Goal: Information Seeking & Learning: Compare options

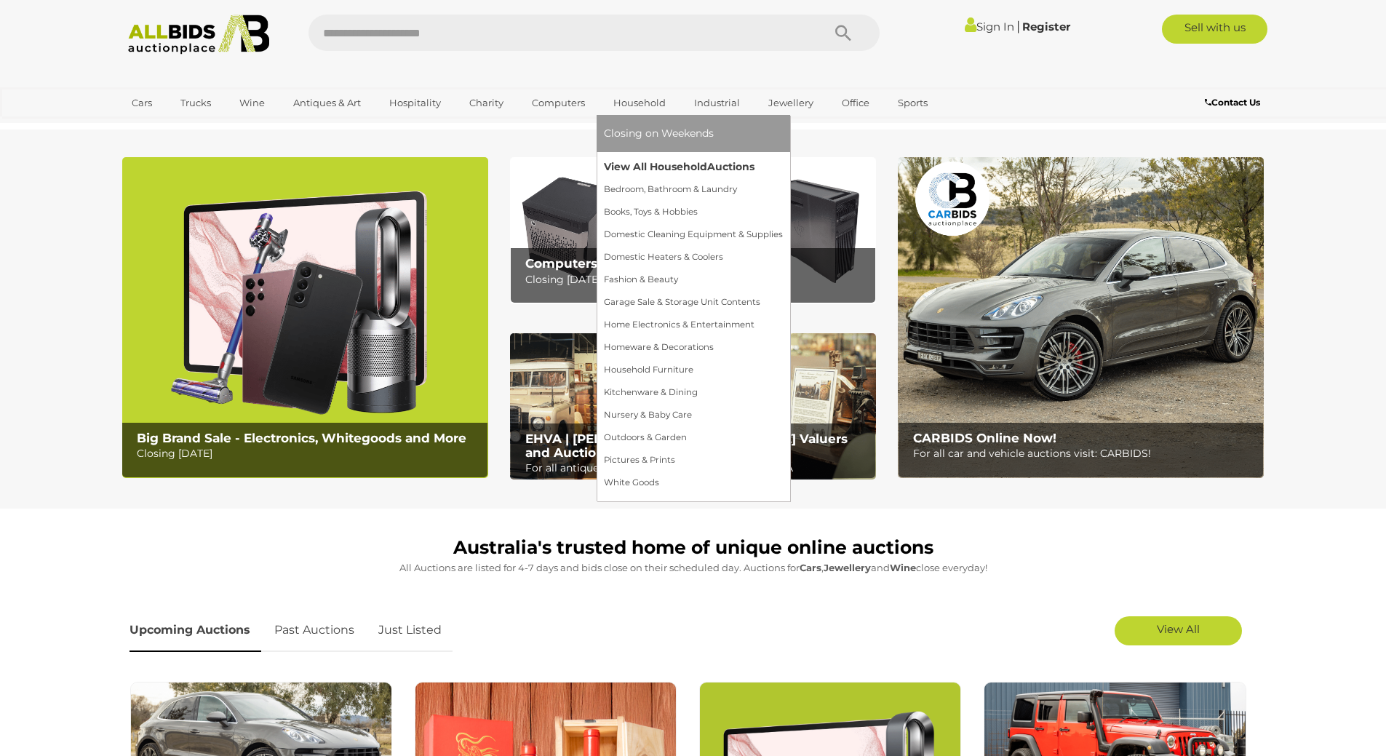
click at [624, 162] on link "View All Household Auctions" at bounding box center [693, 167] width 179 height 23
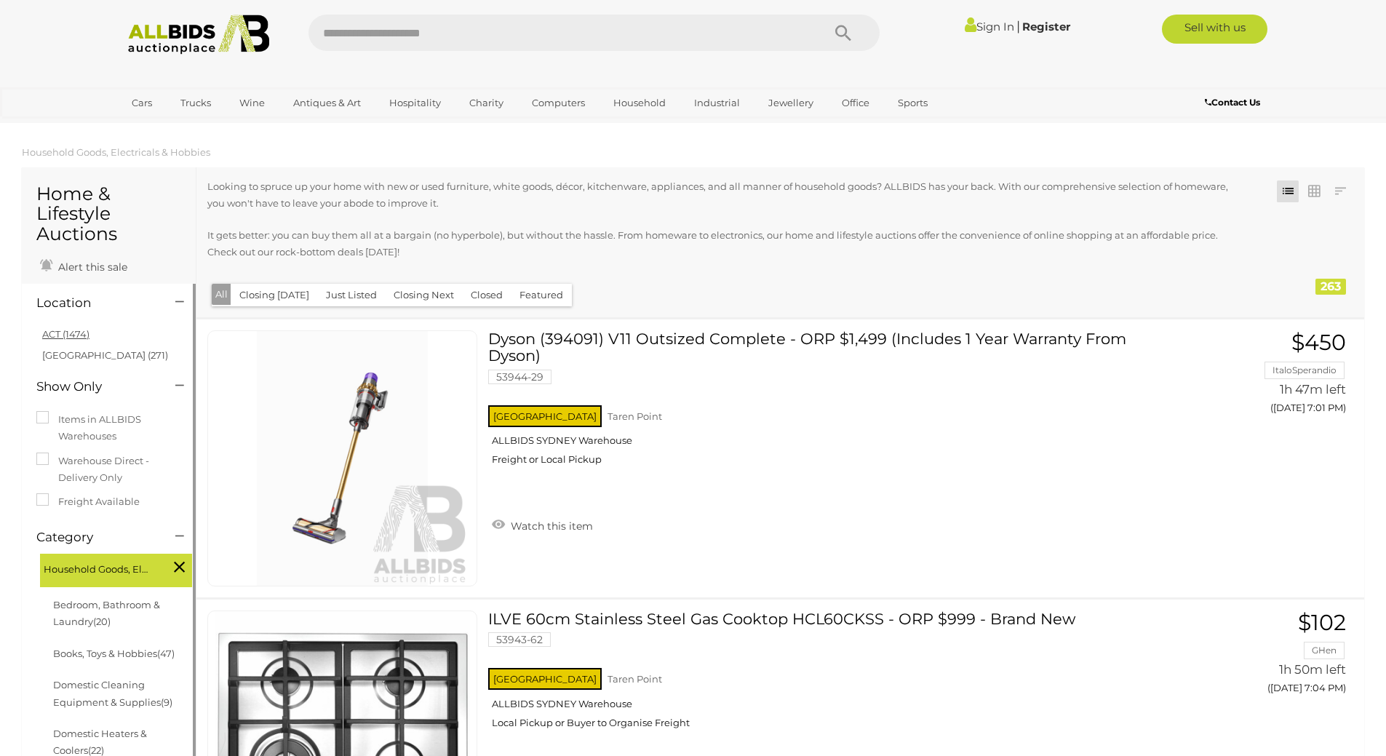
click at [58, 329] on link "ACT (1474)" at bounding box center [65, 334] width 47 height 12
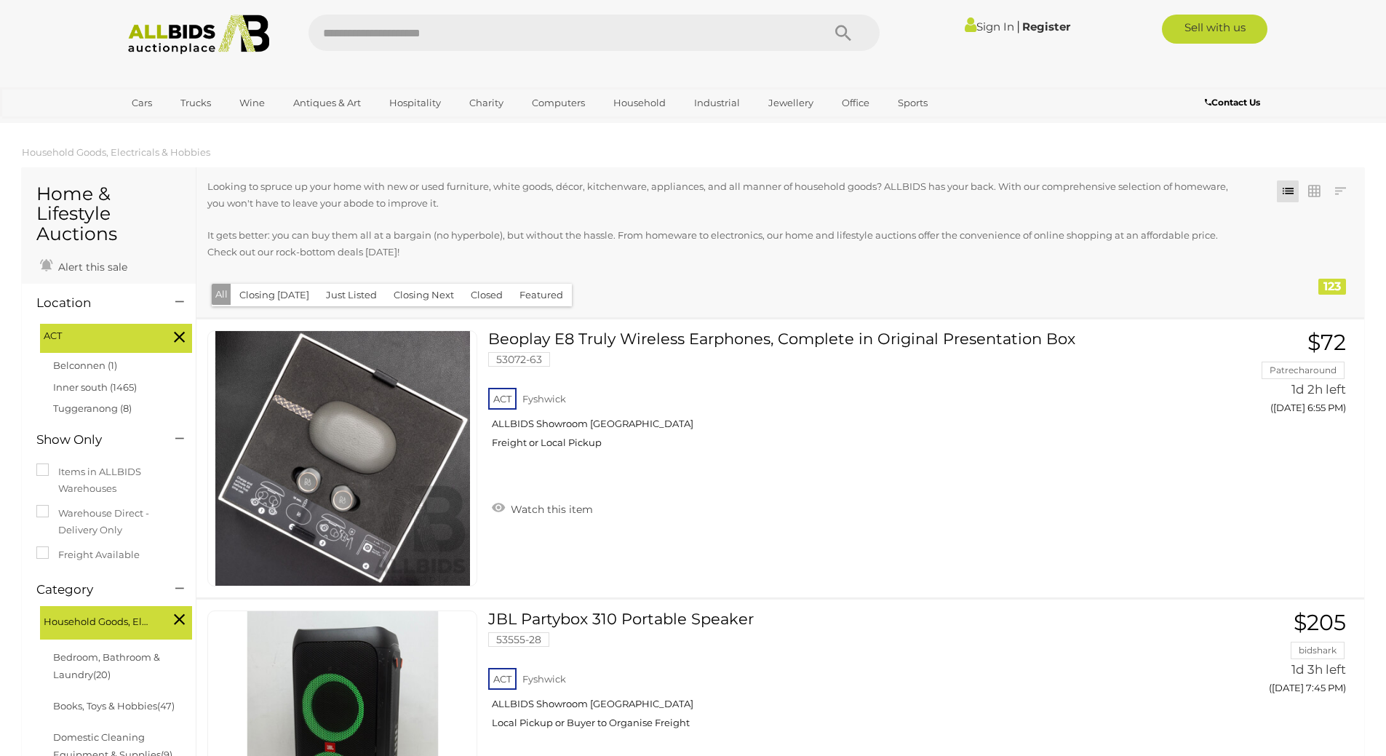
click at [271, 292] on button "Closing Today" at bounding box center [274, 295] width 87 height 23
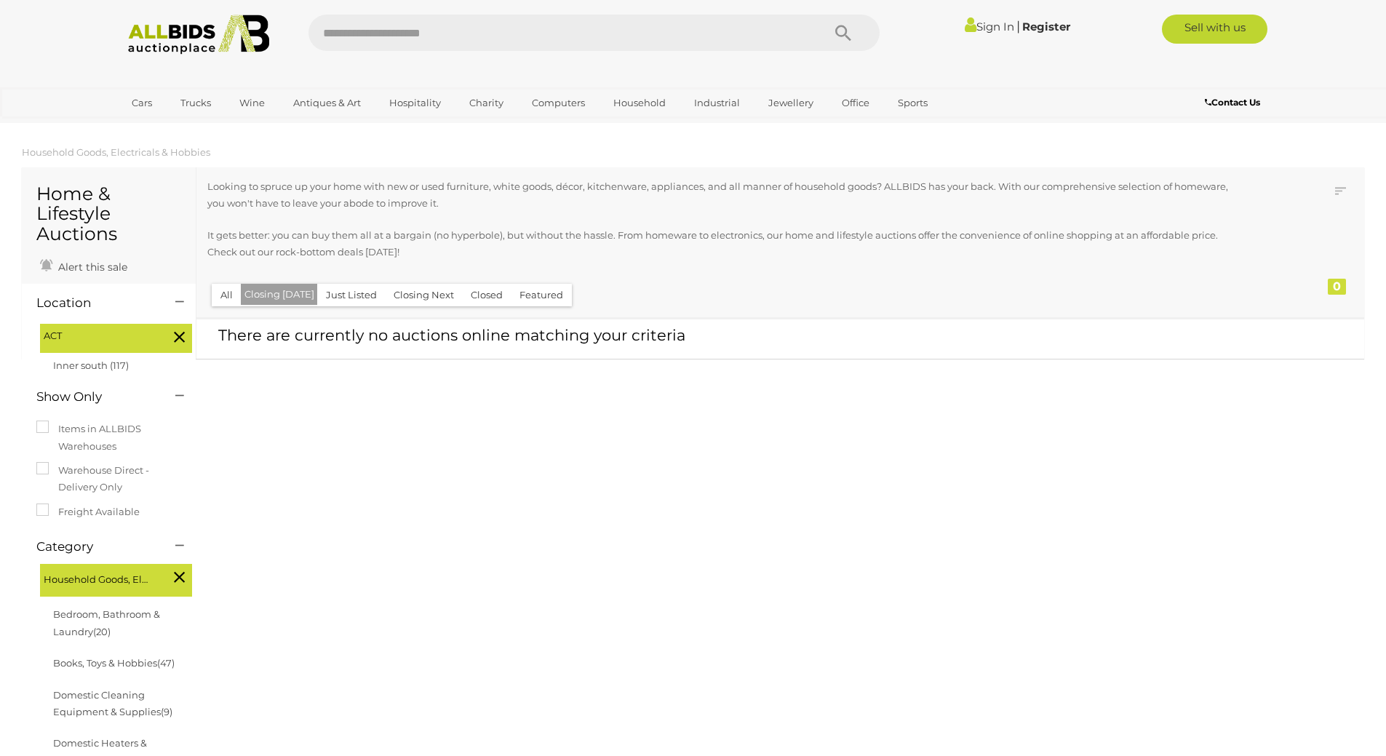
click at [405, 291] on button "Closing Next" at bounding box center [424, 295] width 78 height 23
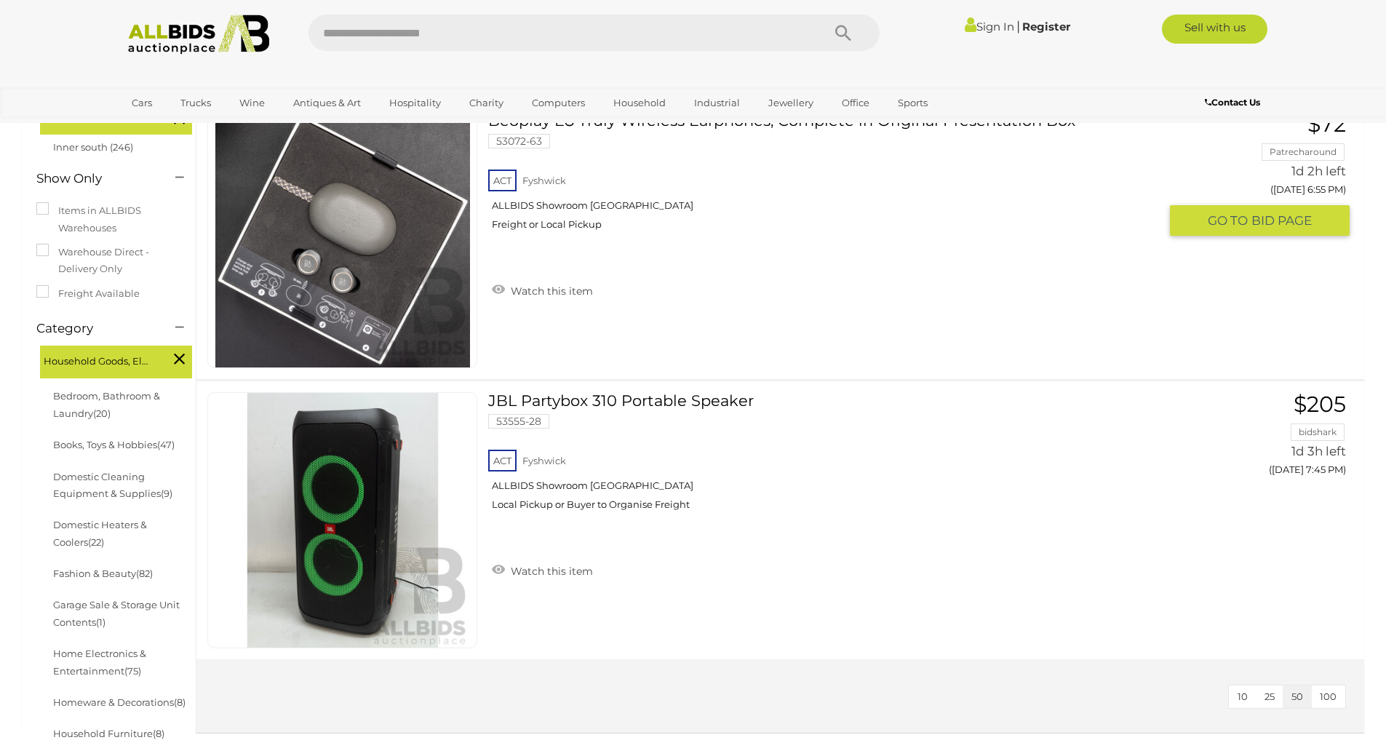
scroll to position [145, 0]
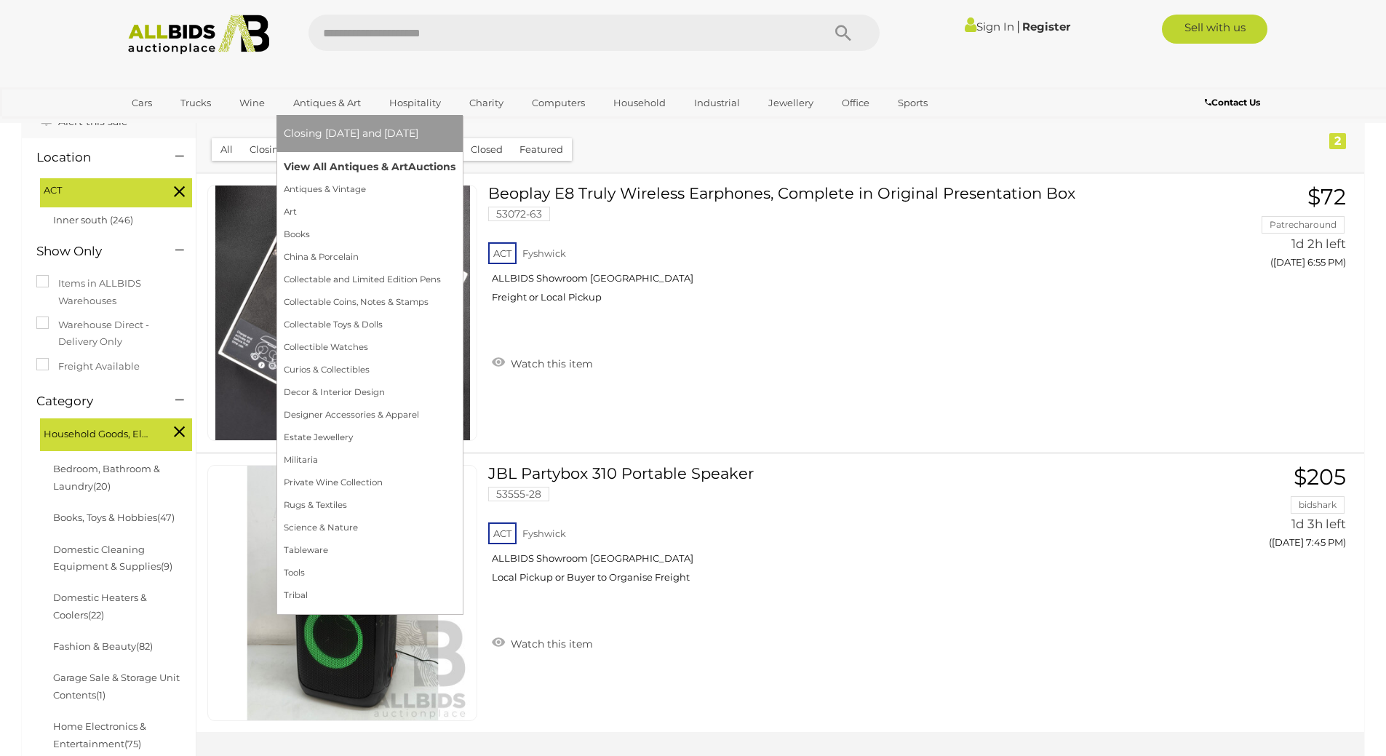
click at [322, 167] on link "View All Antiques & Art Auctions" at bounding box center [370, 167] width 172 height 23
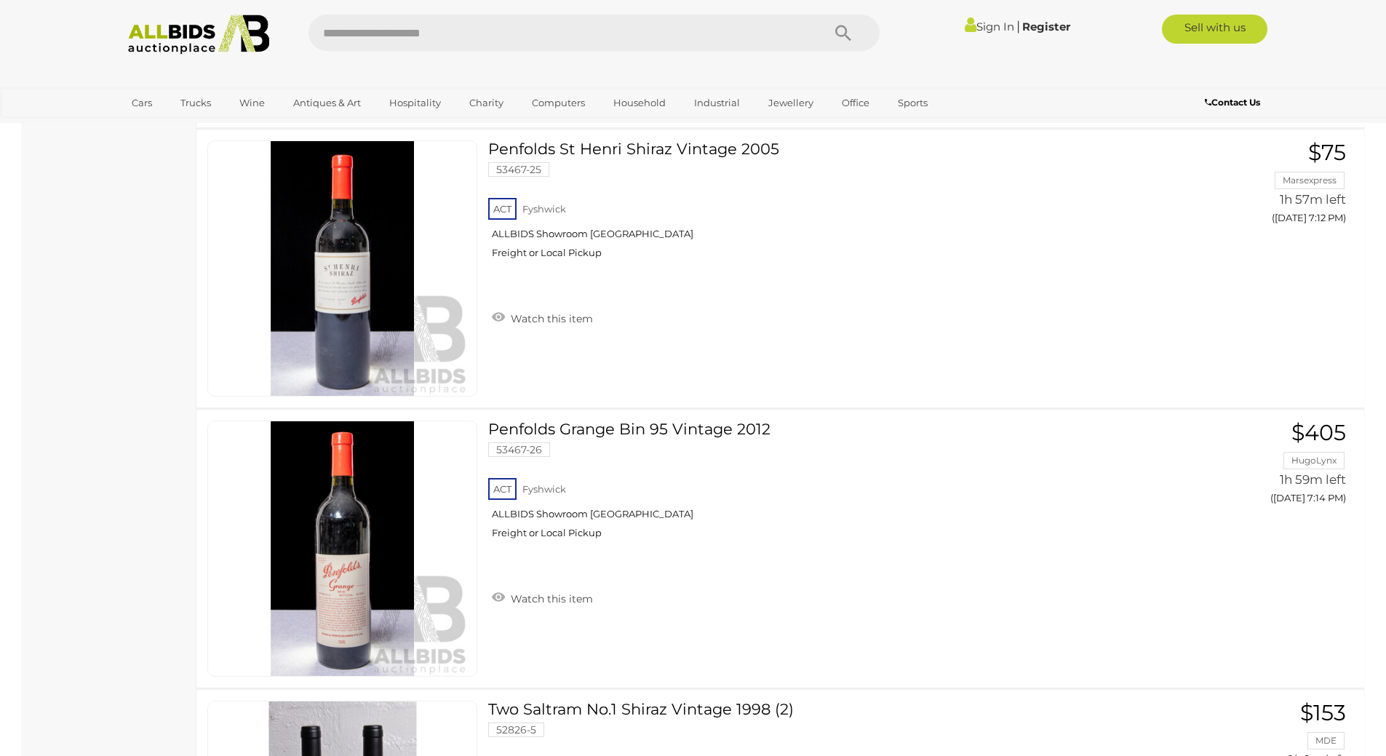
scroll to position [5820, 0]
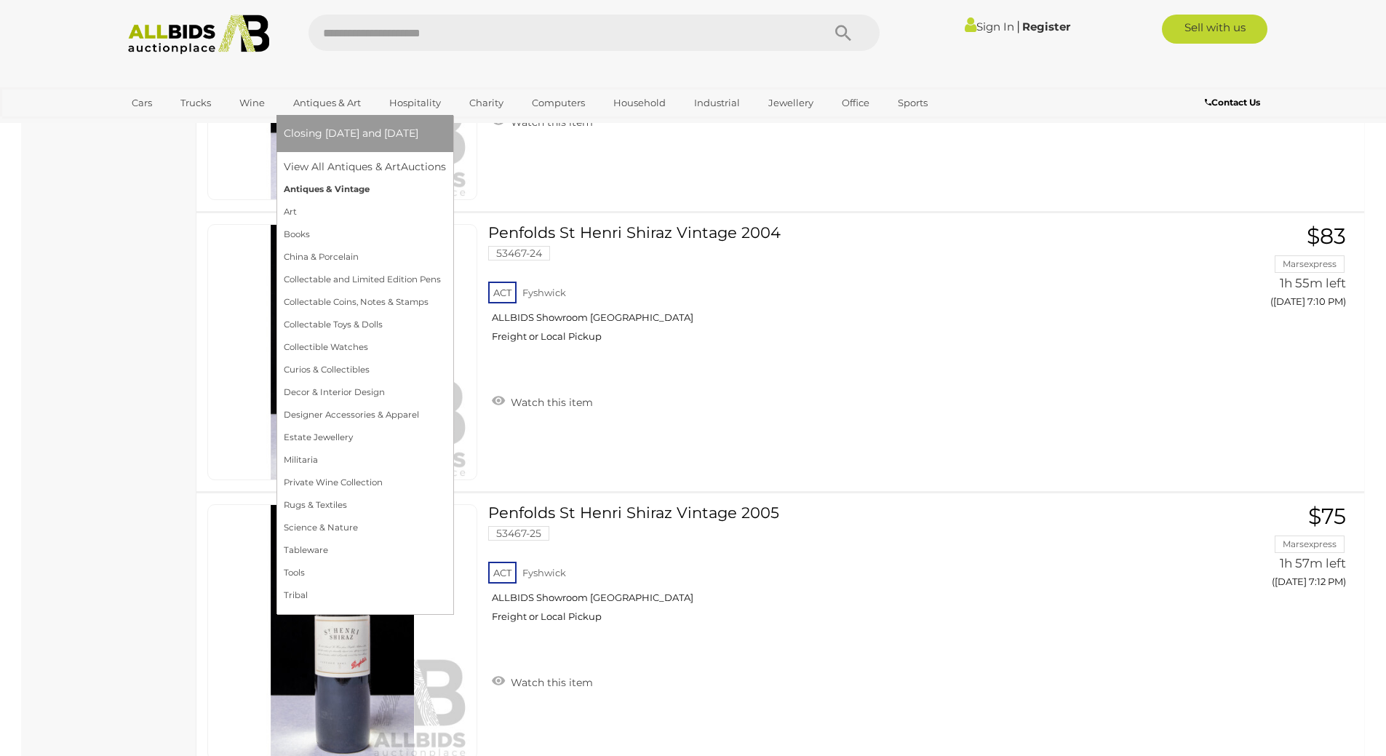
click at [333, 188] on link "Antiques & Vintage" at bounding box center [365, 189] width 162 height 23
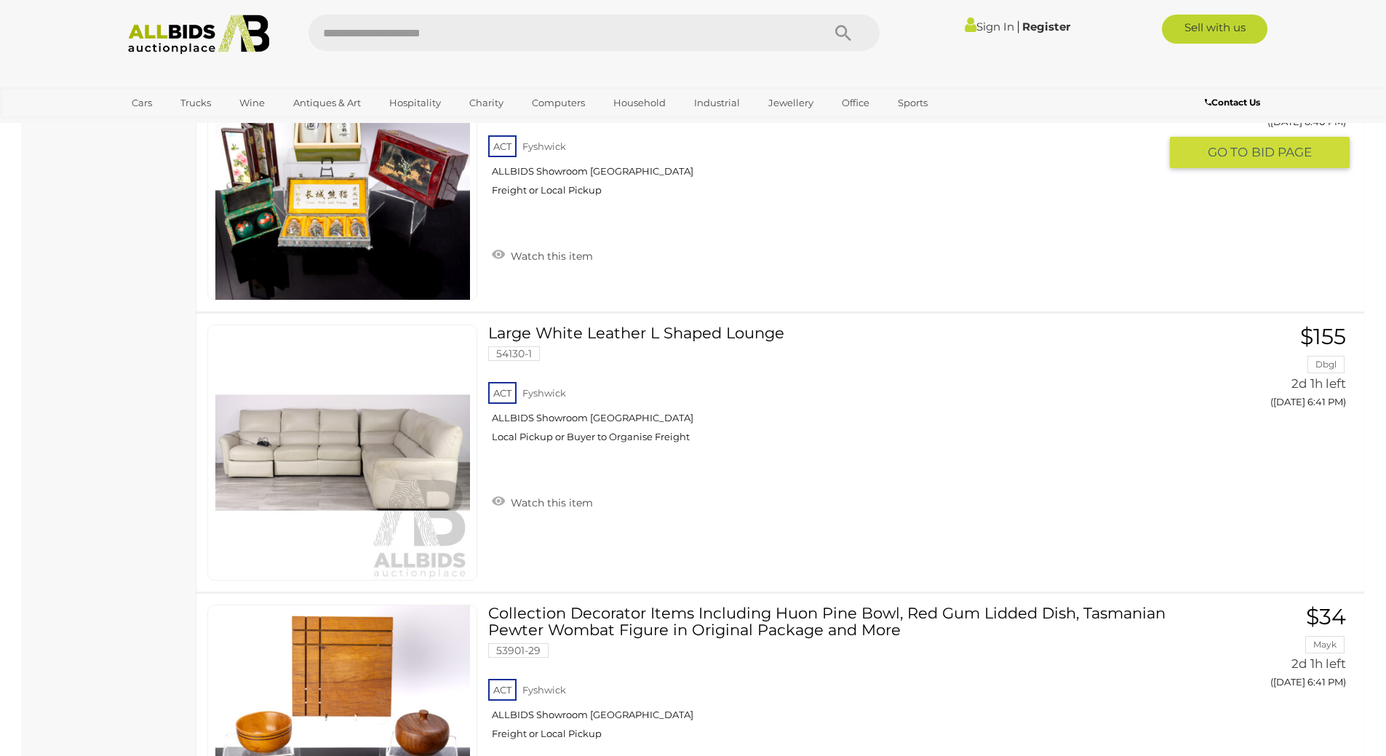
scroll to position [5383, 0]
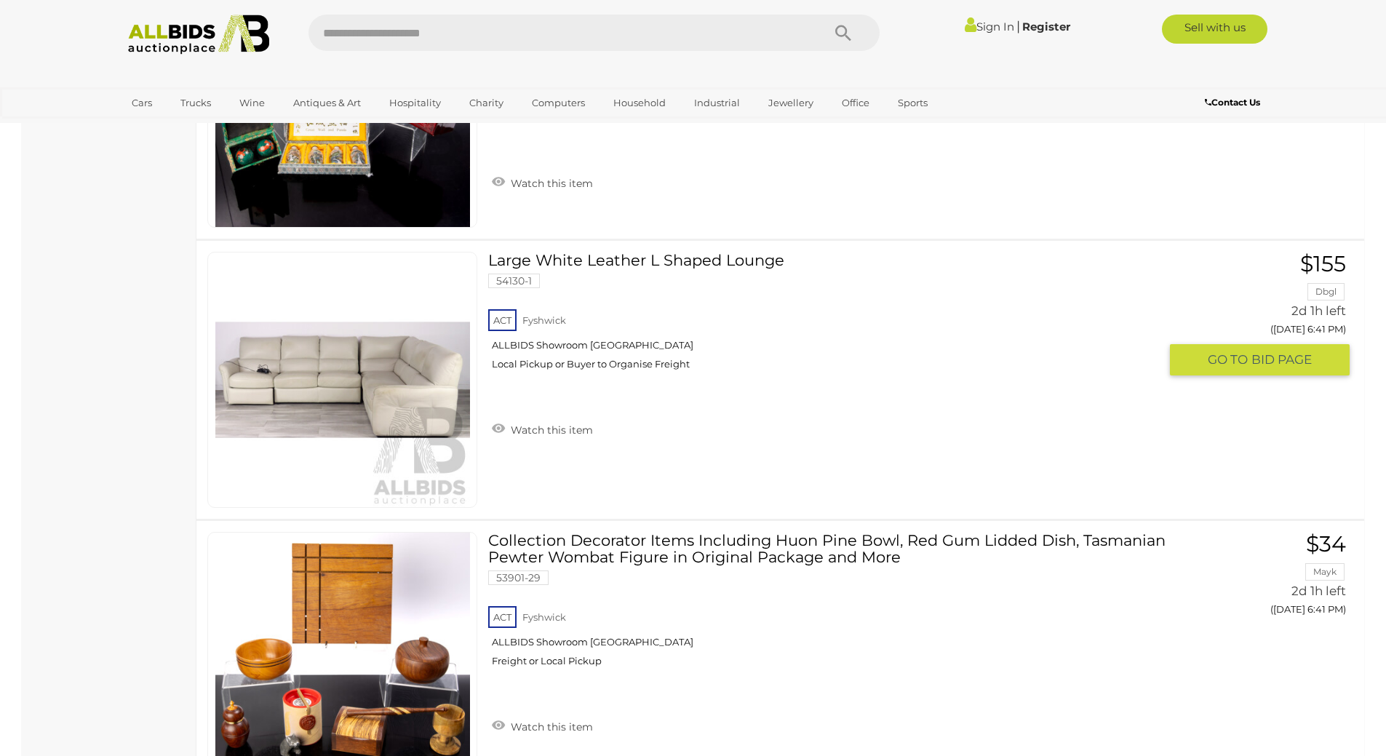
click at [402, 371] on link at bounding box center [342, 380] width 270 height 256
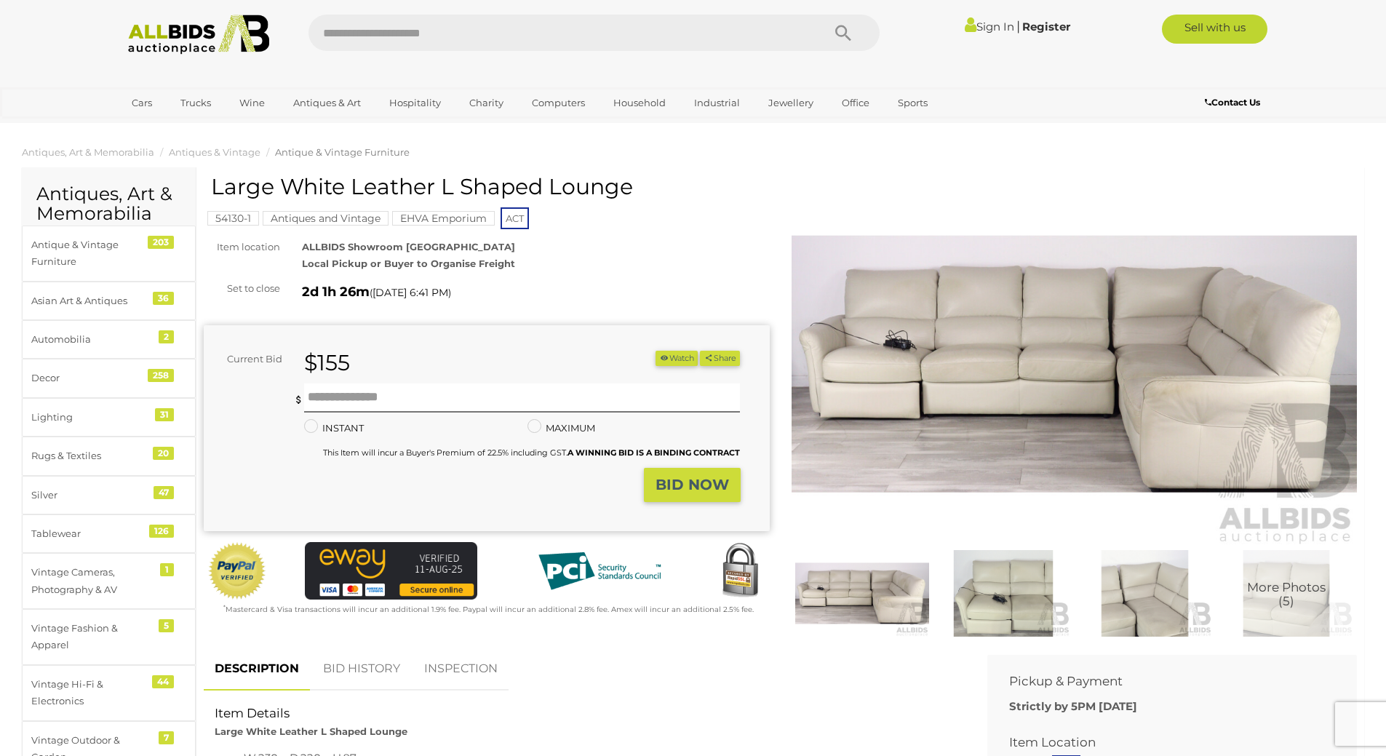
click at [983, 602] on img at bounding box center [1003, 593] width 134 height 87
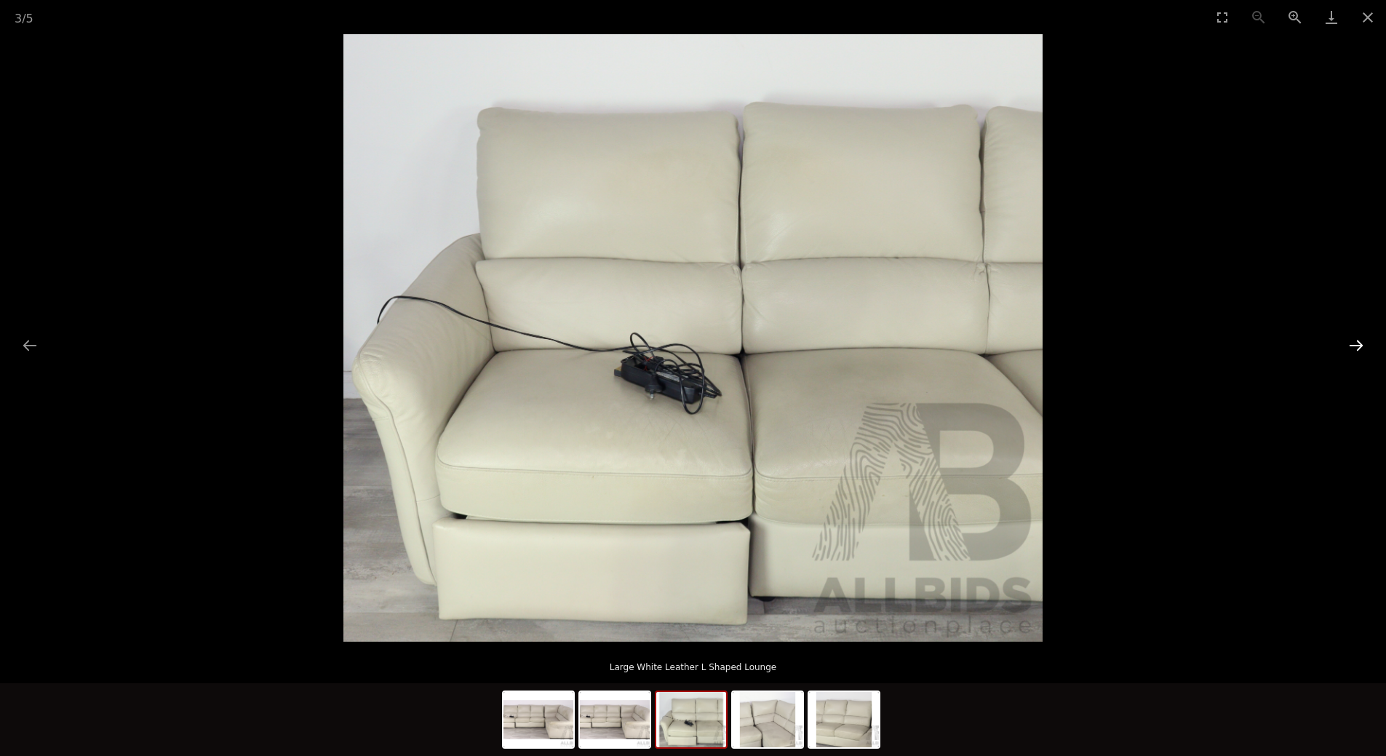
click at [1353, 346] on button "Next slide" at bounding box center [1356, 345] width 31 height 28
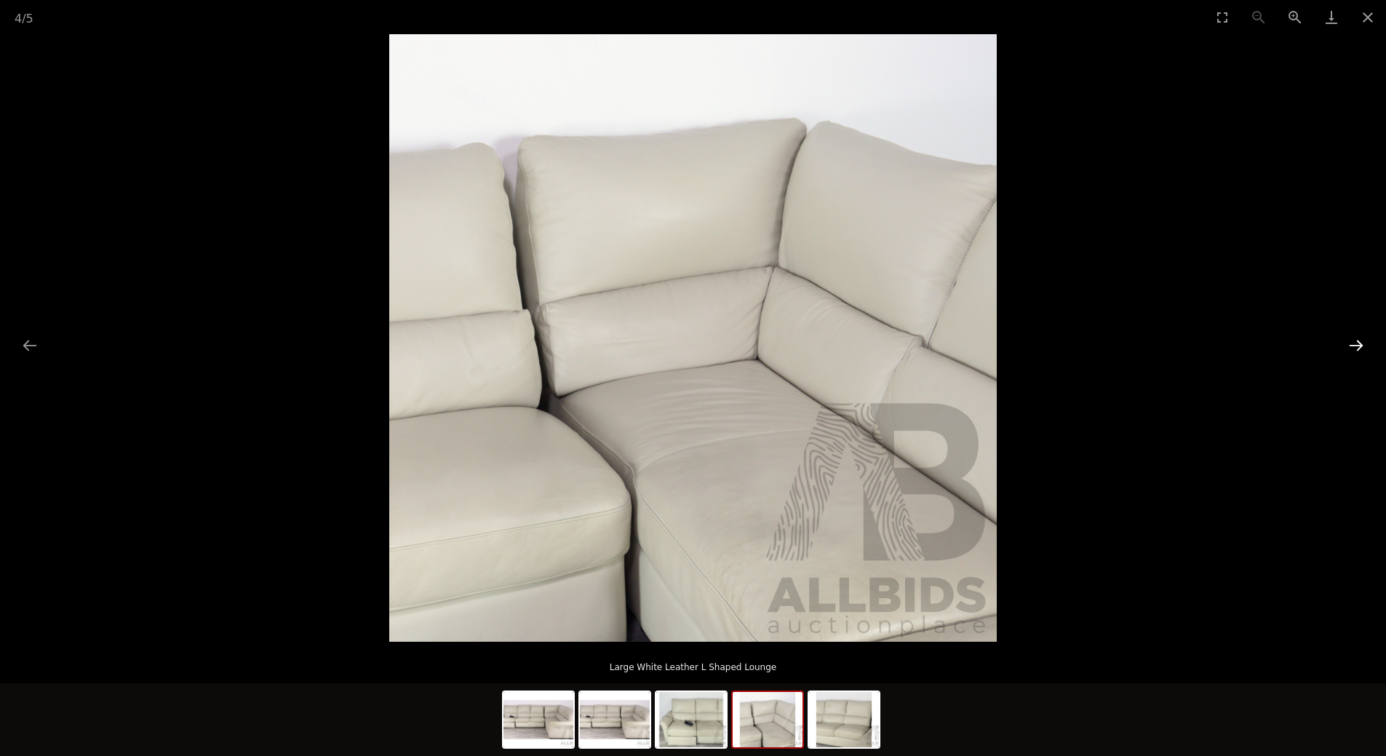
click at [1352, 346] on button "Next slide" at bounding box center [1356, 345] width 31 height 28
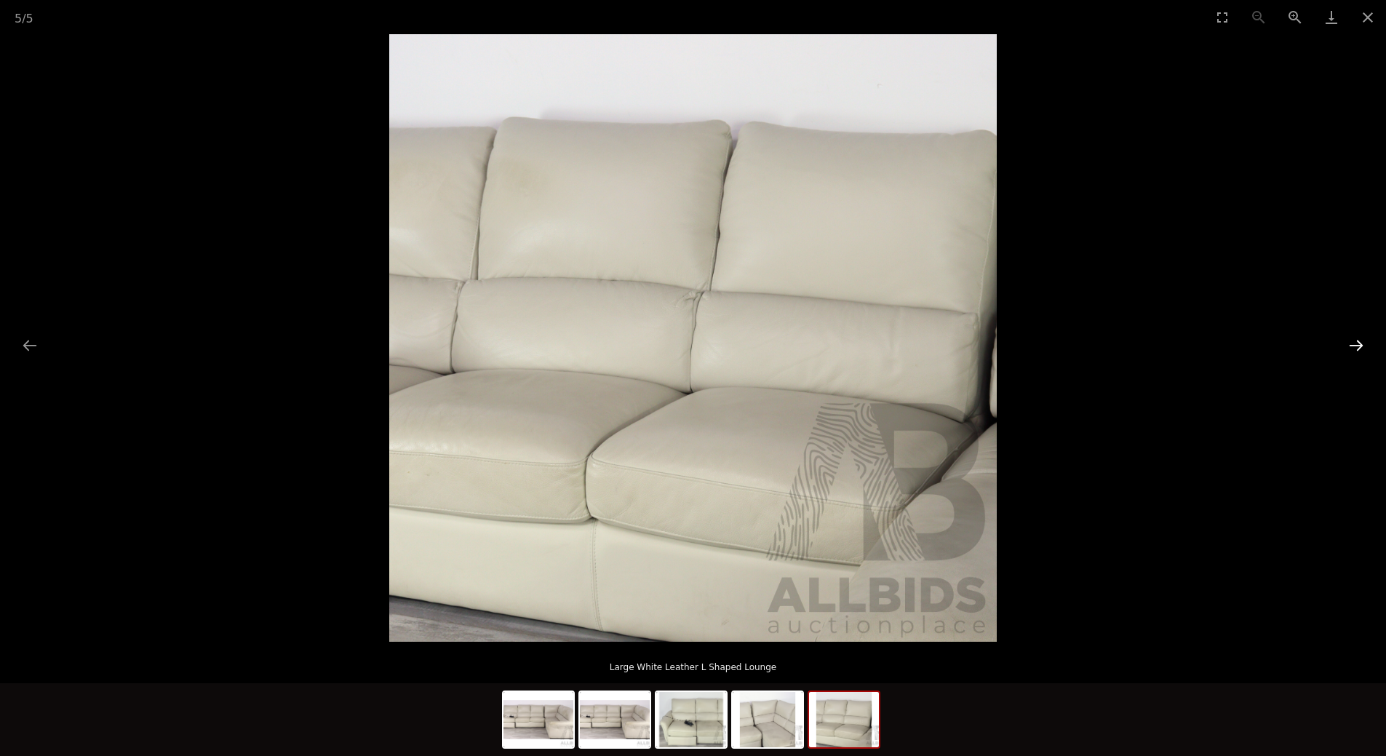
click at [1352, 346] on button "Next slide" at bounding box center [1356, 345] width 31 height 28
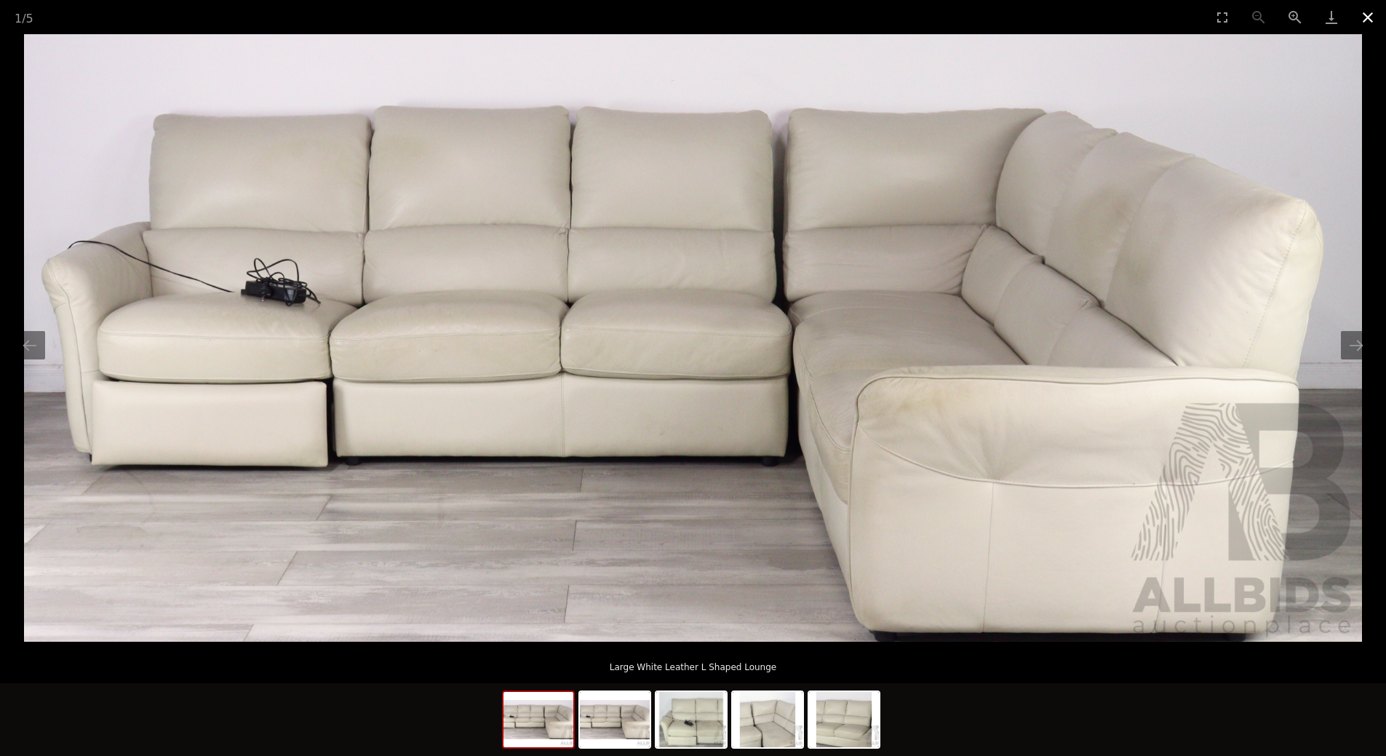
click at [1365, 15] on button "Close gallery" at bounding box center [1367, 17] width 36 height 34
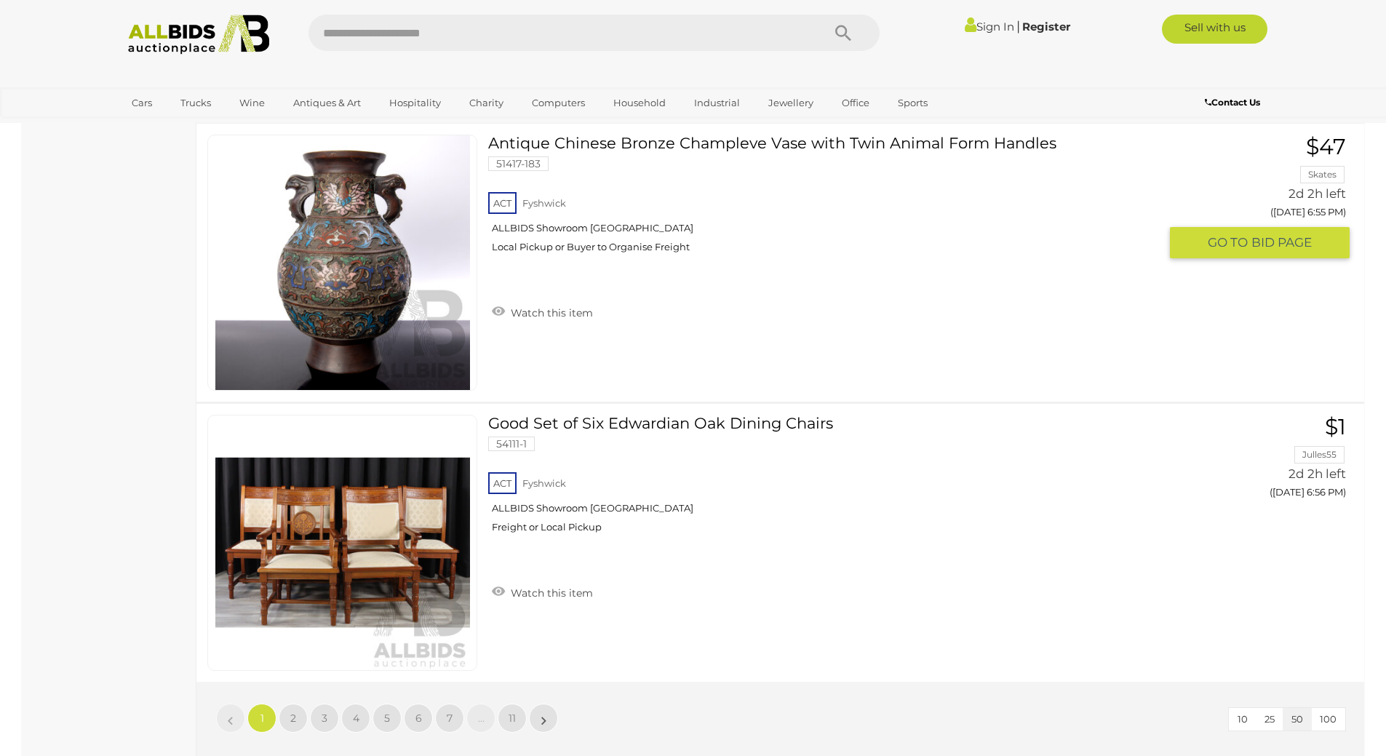
scroll to position [13841, 0]
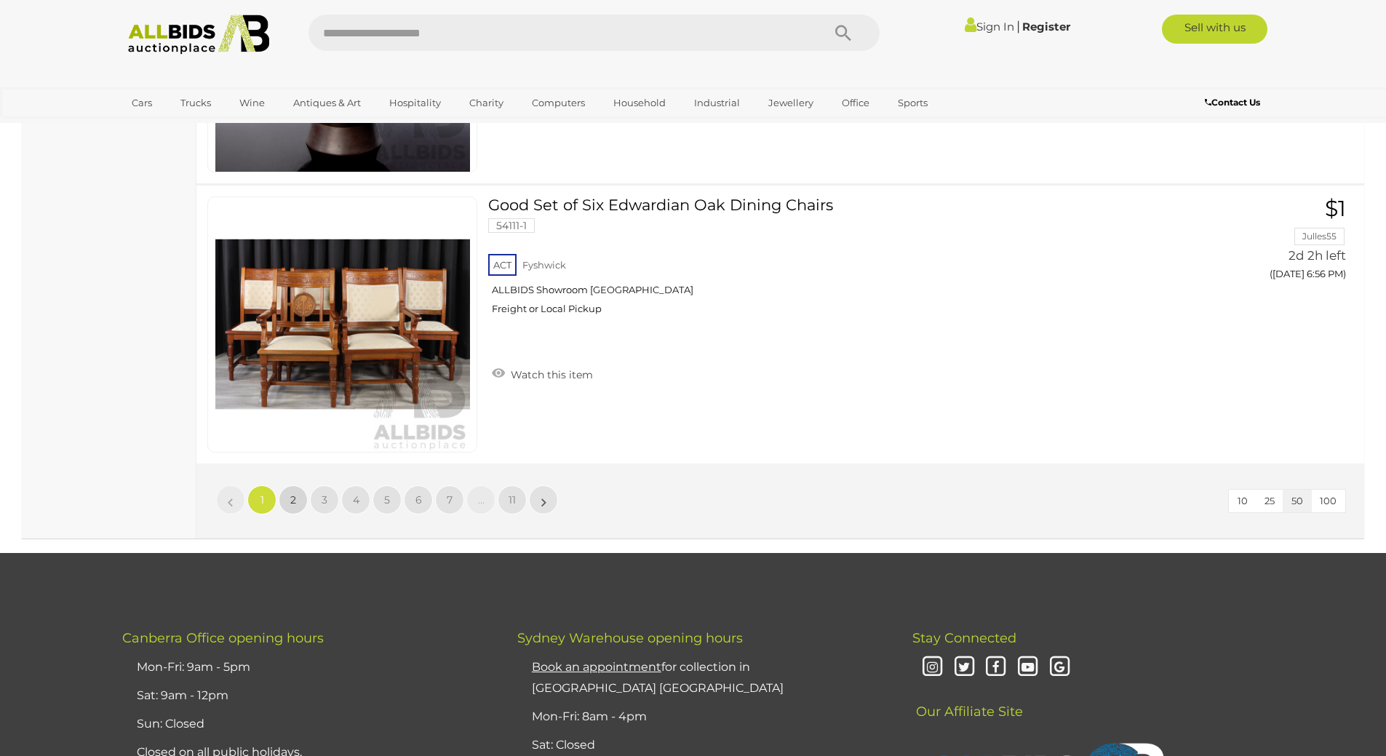
click at [291, 502] on span "2" at bounding box center [293, 499] width 6 height 13
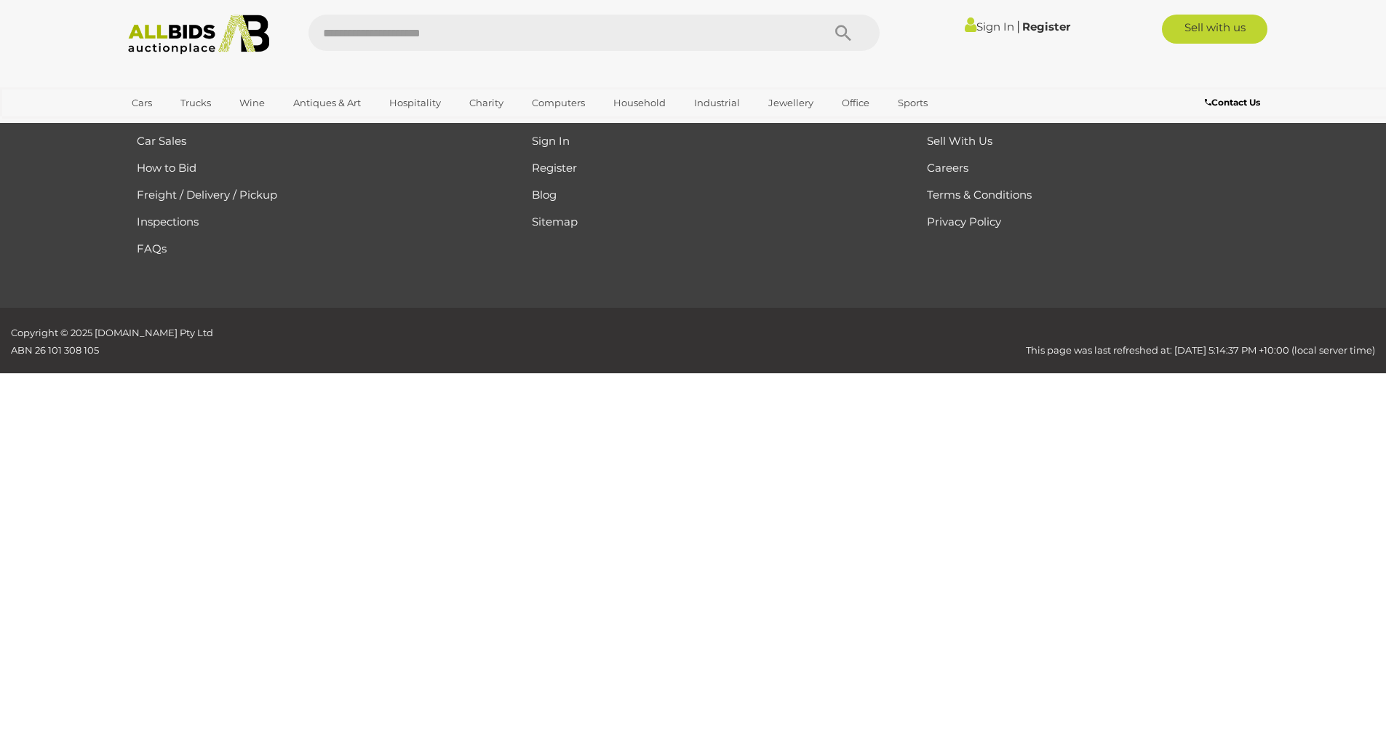
scroll to position [155, 0]
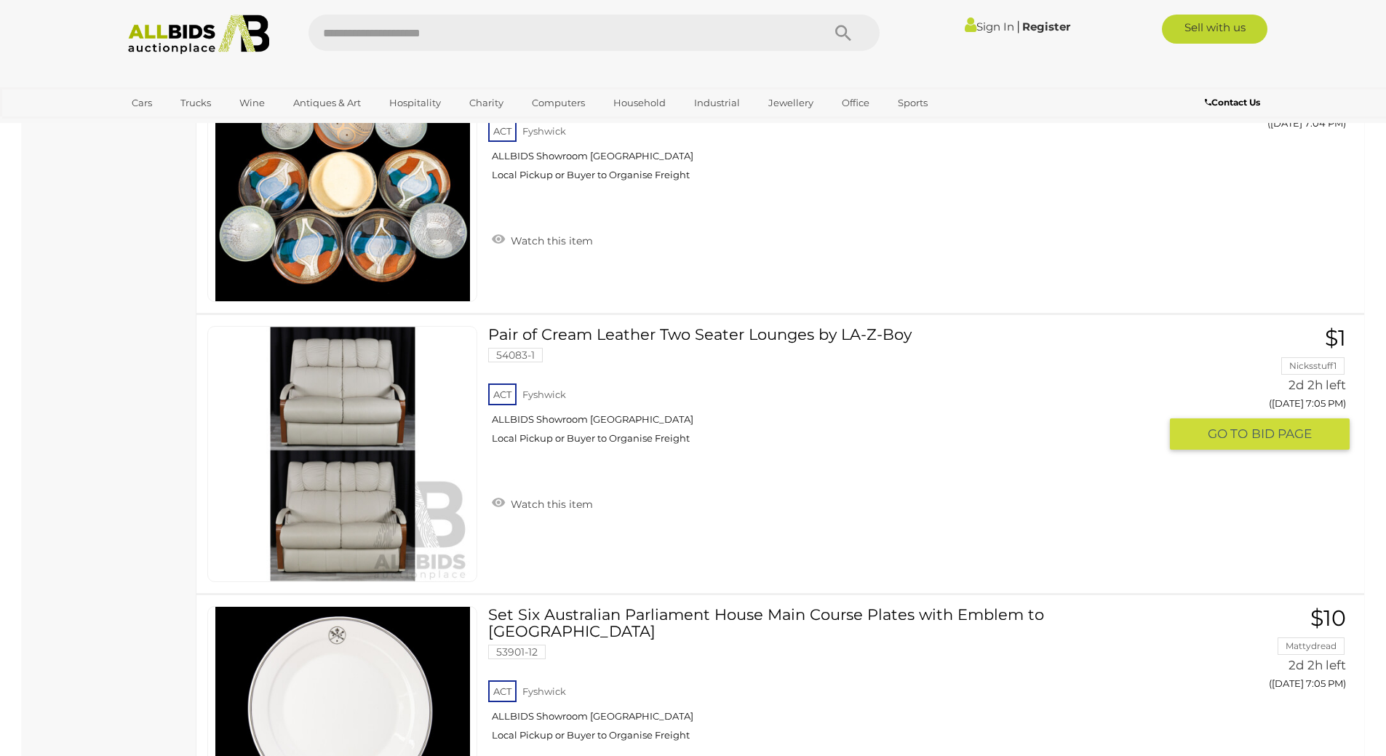
scroll to position [5102, 0]
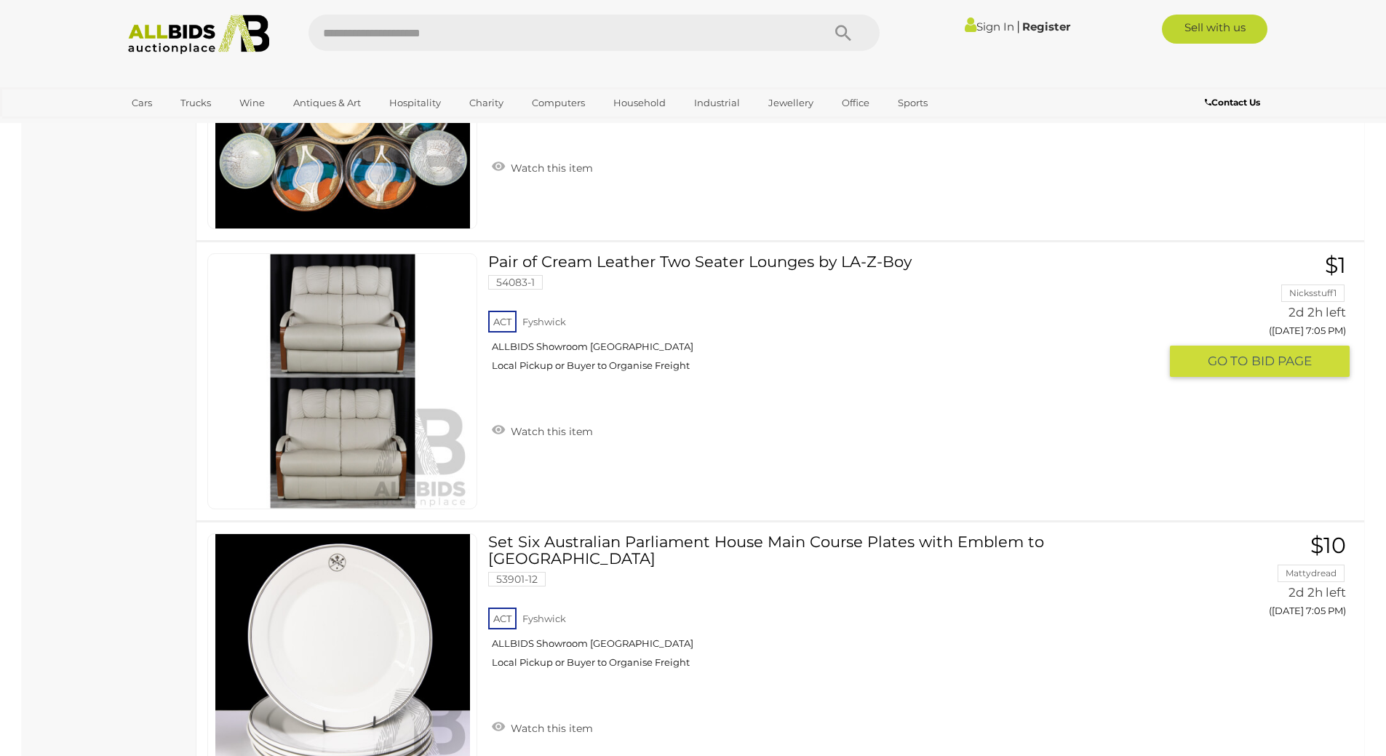
click at [356, 322] on link at bounding box center [342, 381] width 270 height 256
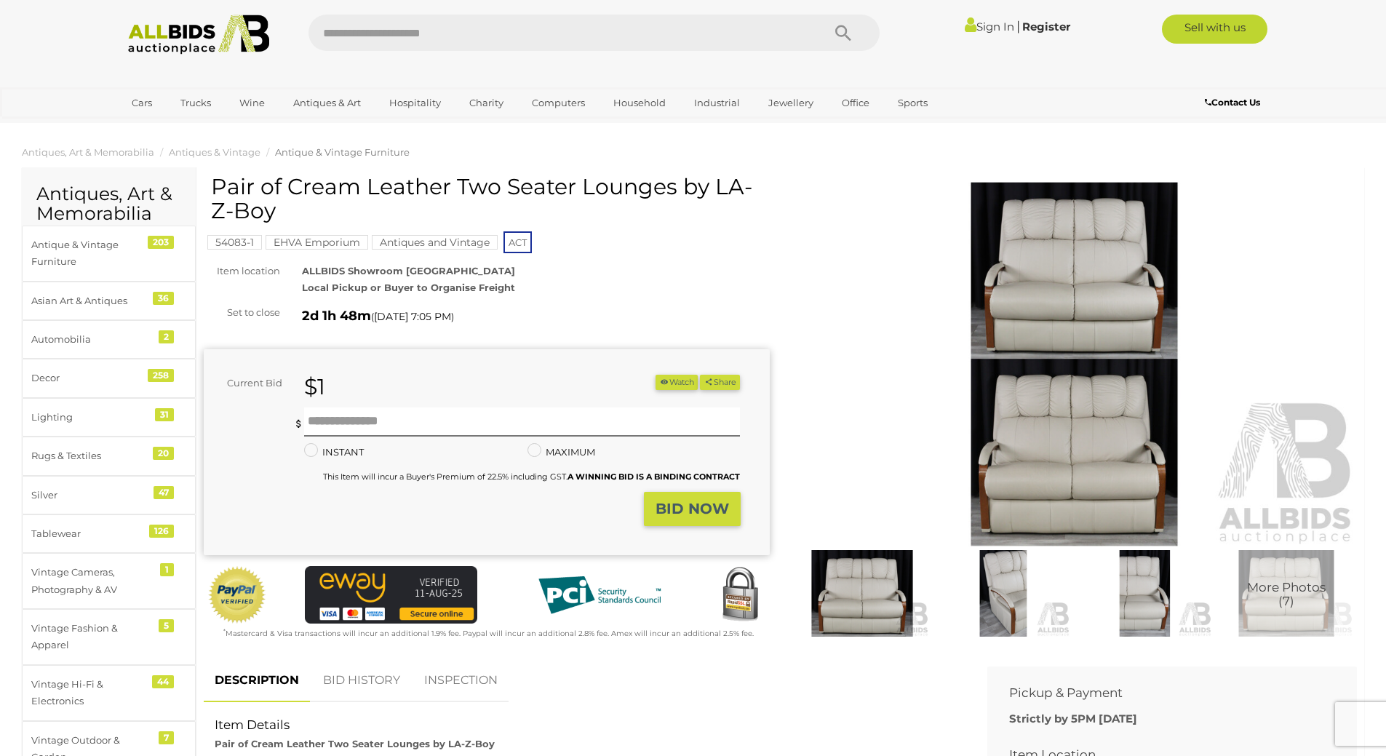
click at [1066, 259] on img at bounding box center [1074, 364] width 566 height 364
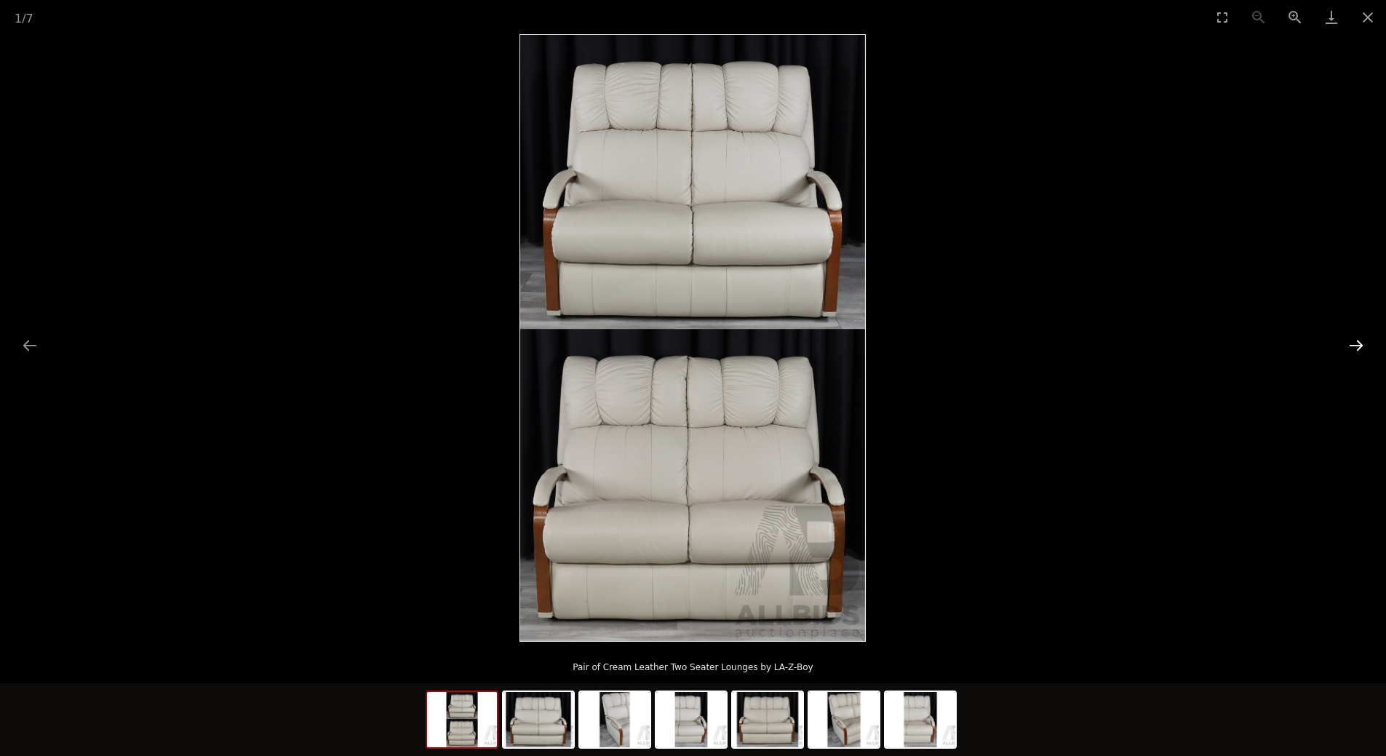
click at [1361, 345] on button "Next slide" at bounding box center [1356, 345] width 31 height 28
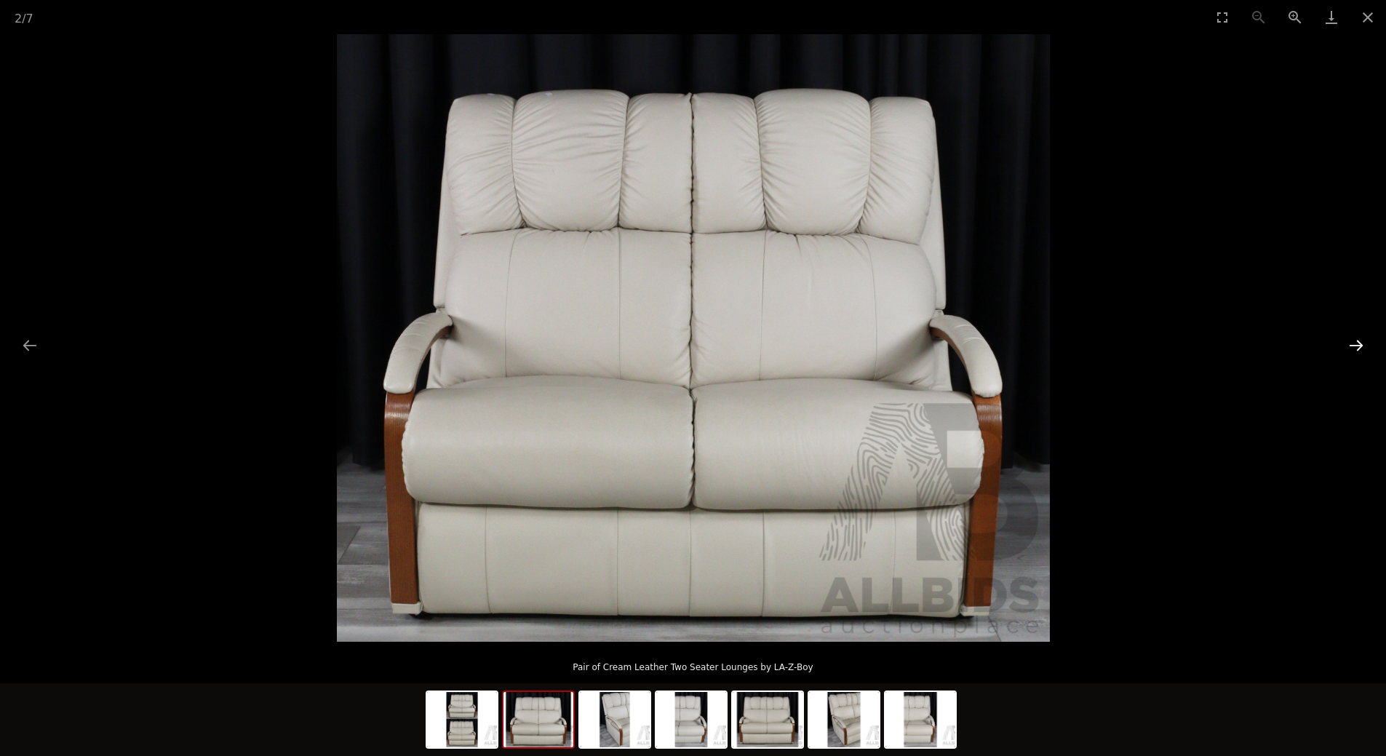
click at [1359, 344] on button "Next slide" at bounding box center [1356, 345] width 31 height 28
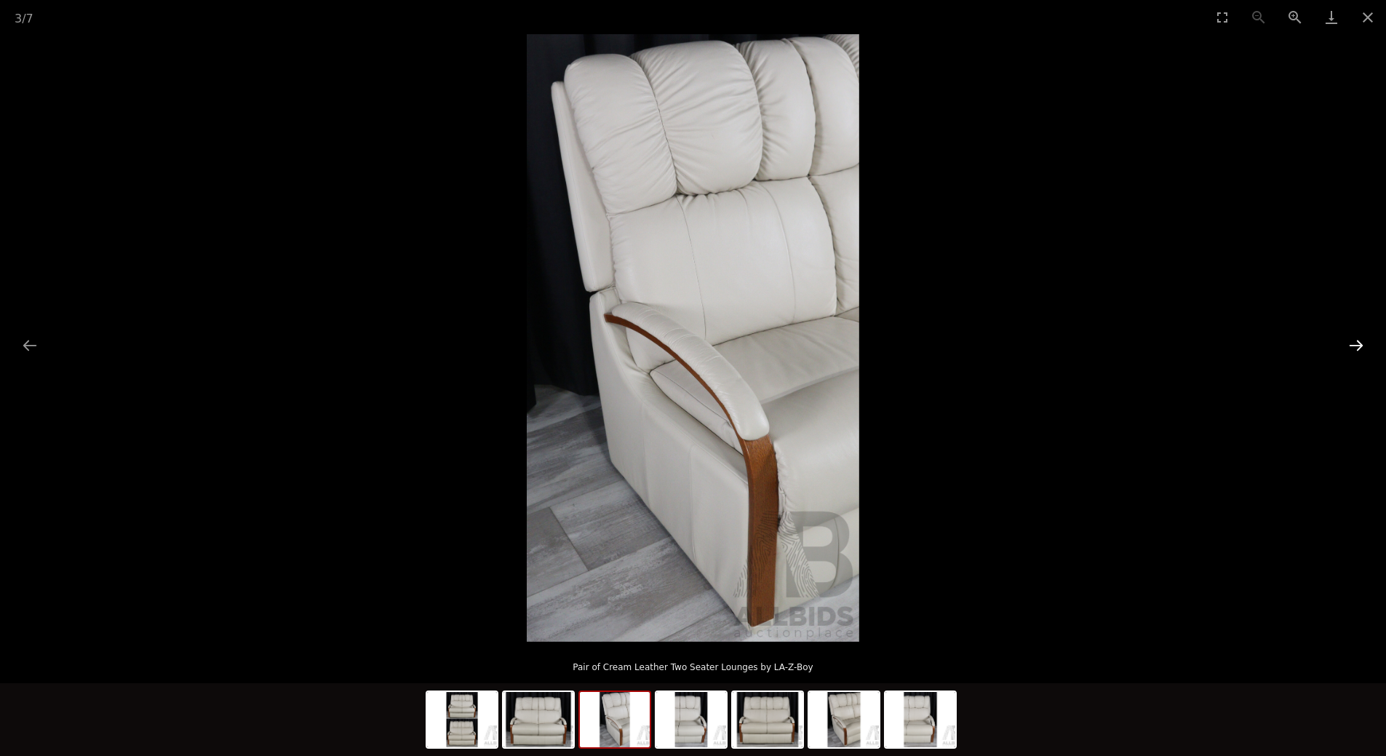
click at [1359, 344] on button "Next slide" at bounding box center [1356, 345] width 31 height 28
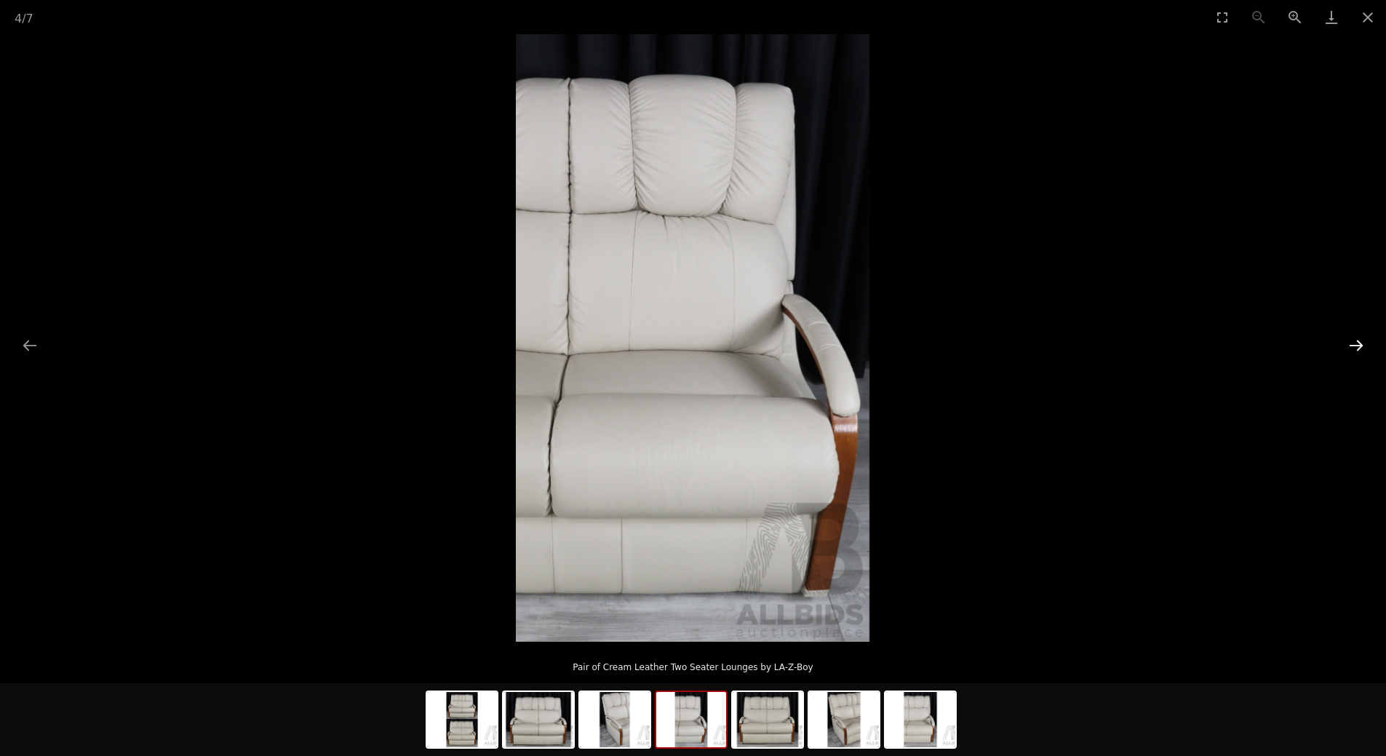
click at [1359, 344] on button "Next slide" at bounding box center [1356, 345] width 31 height 28
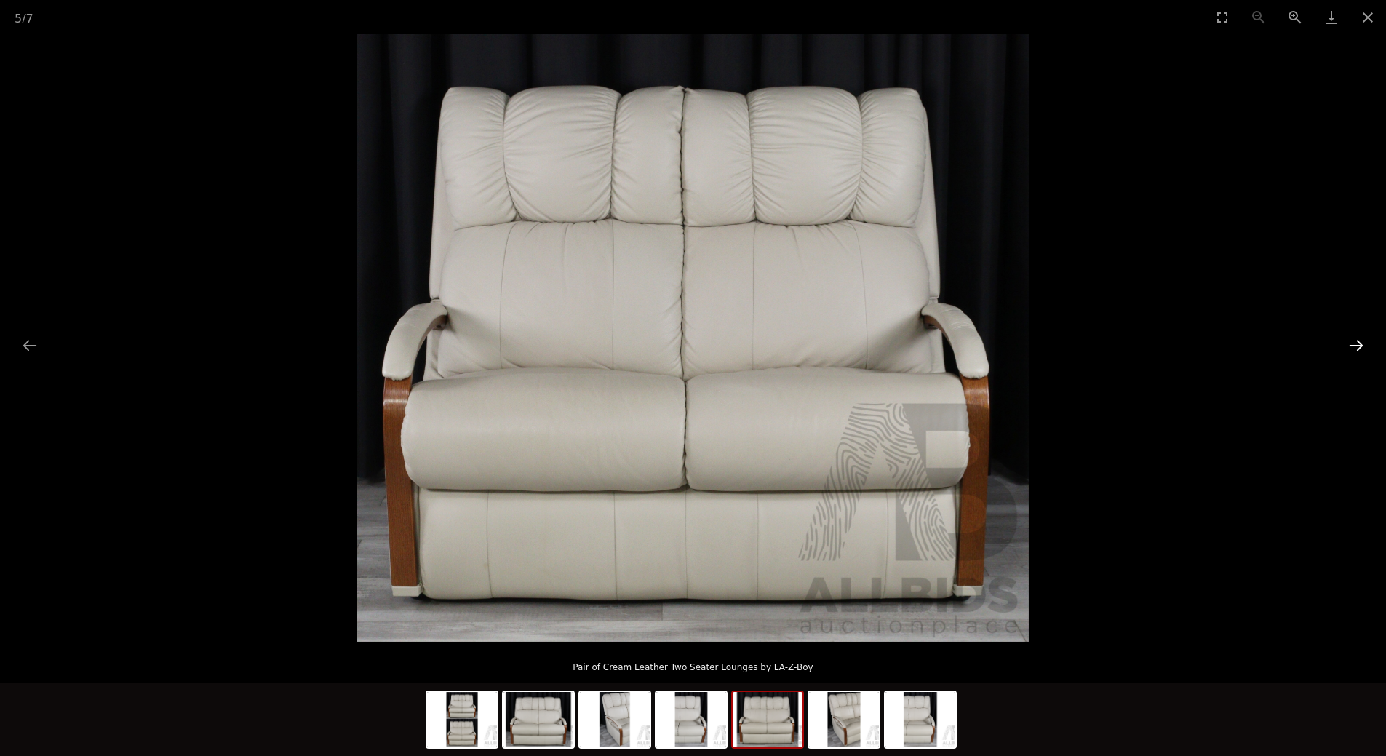
click at [1359, 344] on button "Next slide" at bounding box center [1356, 345] width 31 height 28
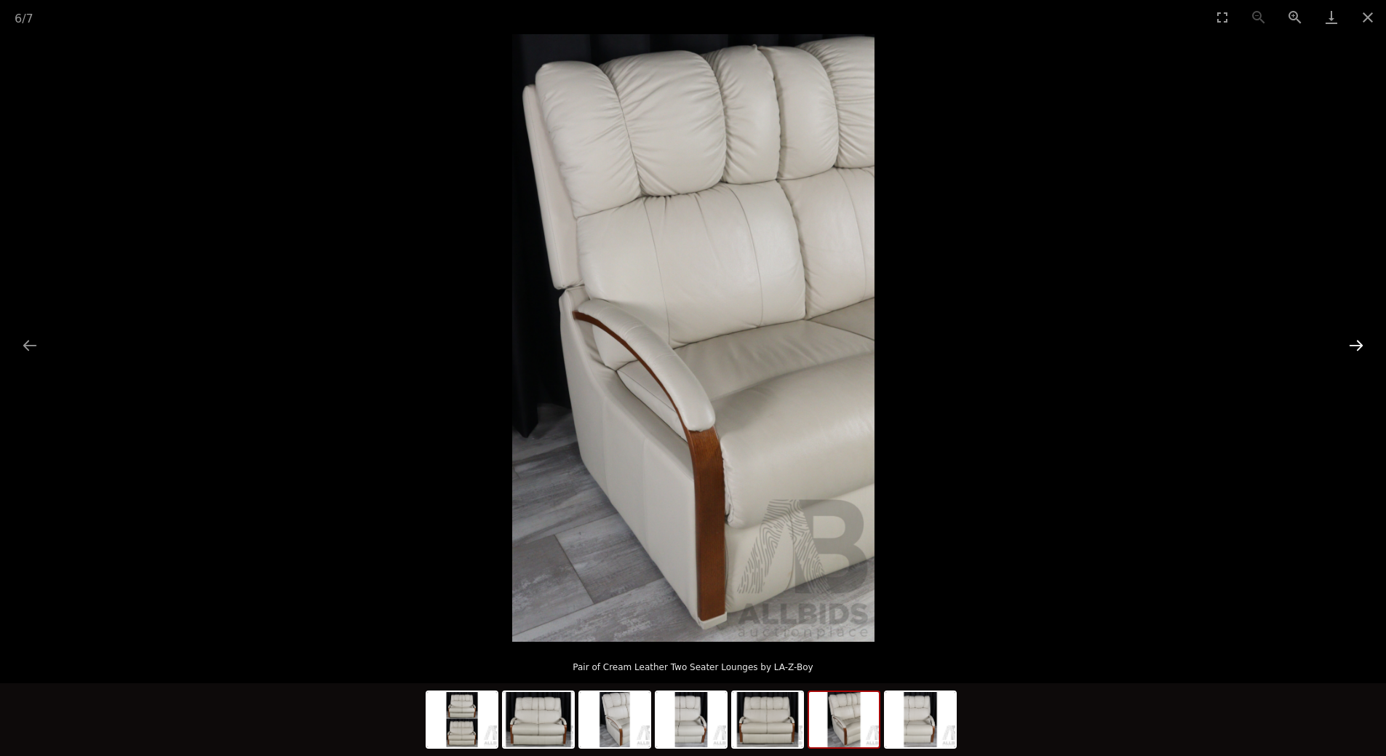
click at [1359, 344] on button "Next slide" at bounding box center [1356, 345] width 31 height 28
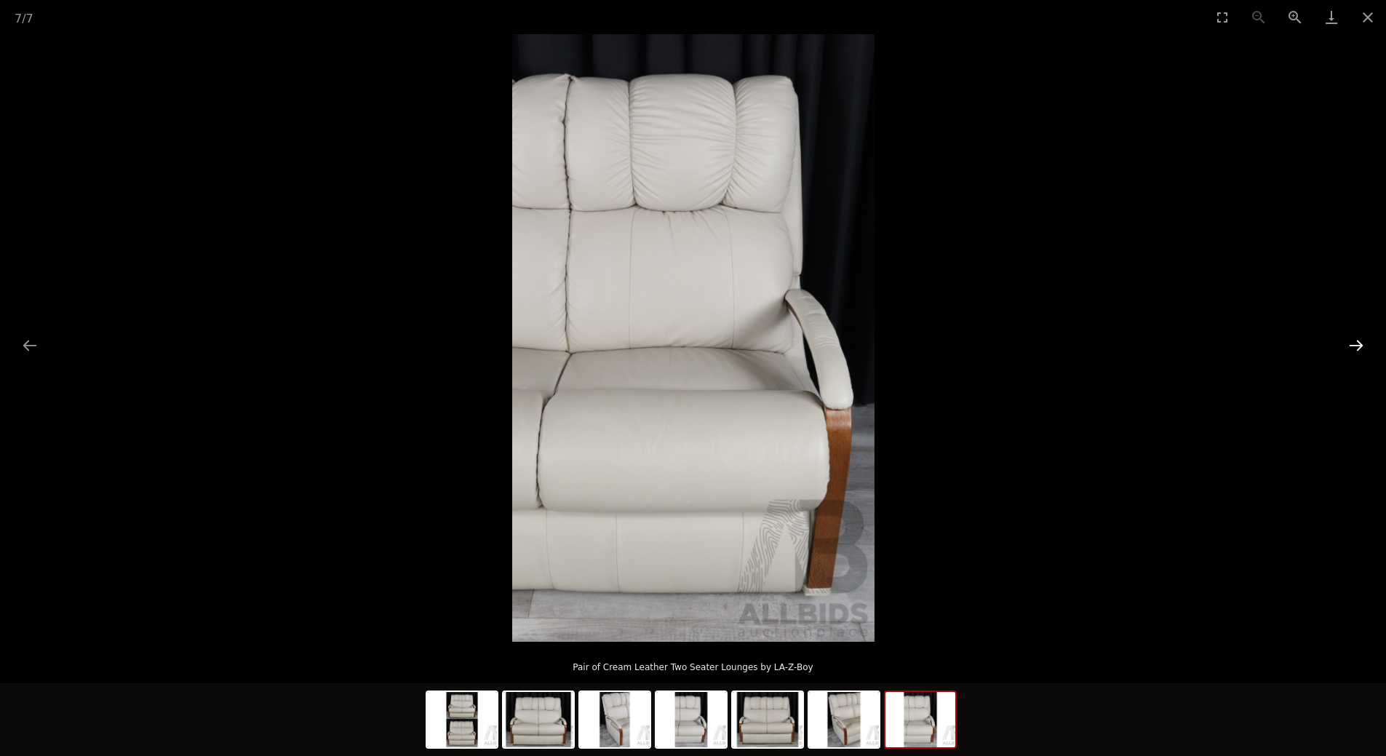
click at [1359, 344] on button "Next slide" at bounding box center [1356, 345] width 31 height 28
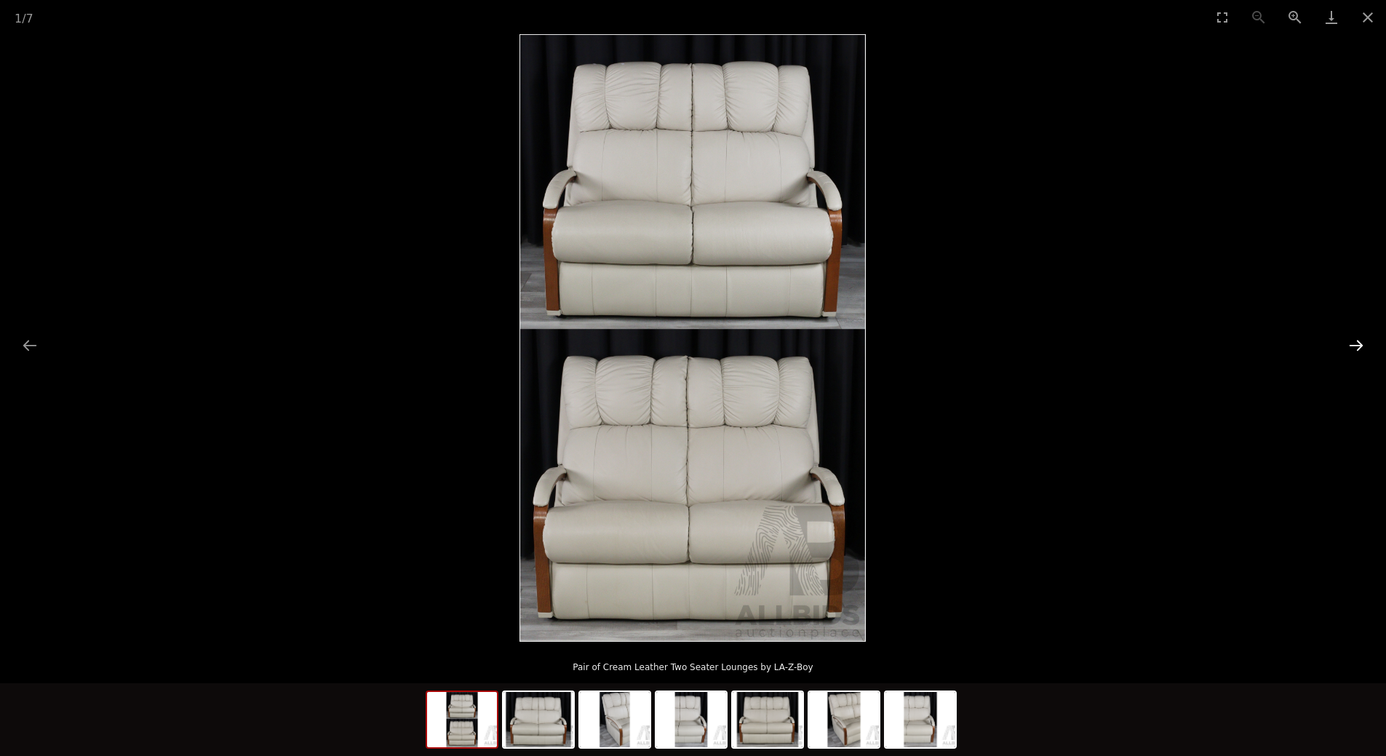
click at [1359, 344] on button "Next slide" at bounding box center [1356, 345] width 31 height 28
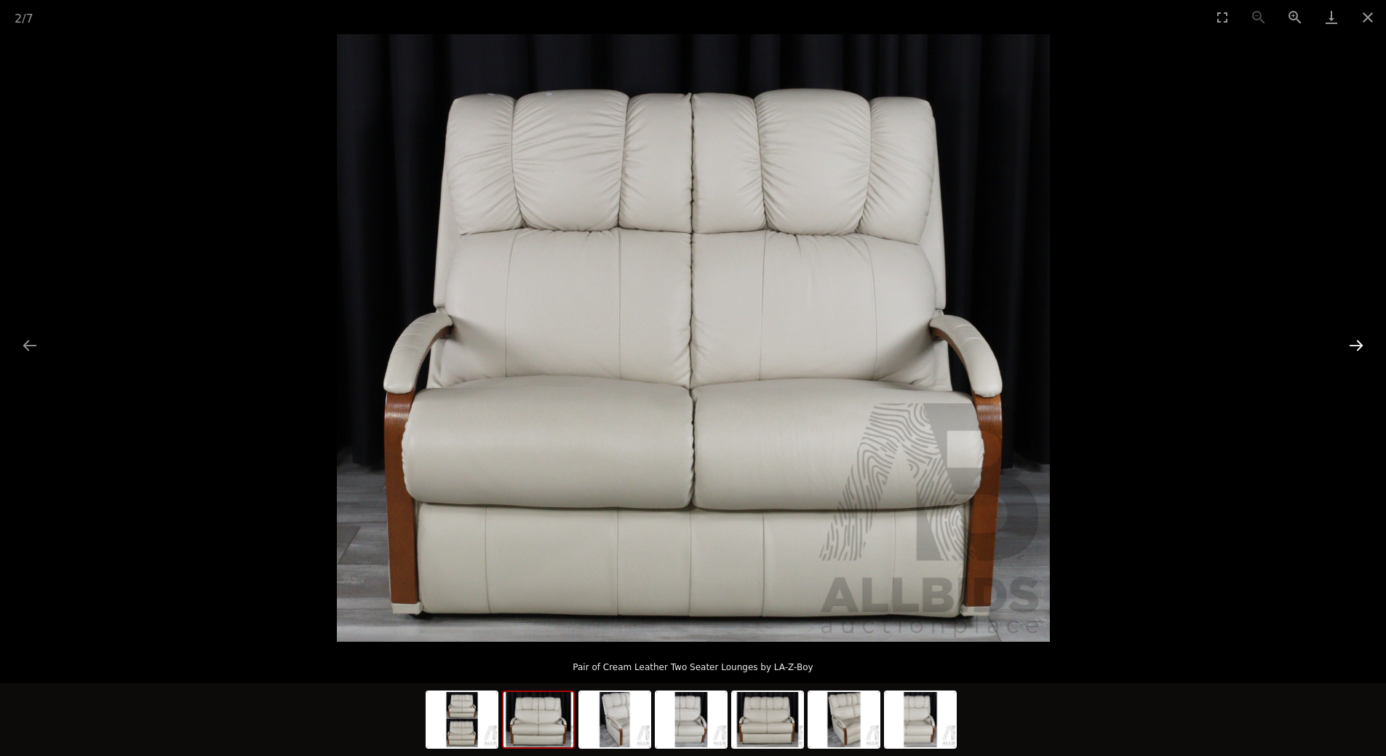
click at [1357, 346] on button "Next slide" at bounding box center [1356, 345] width 31 height 28
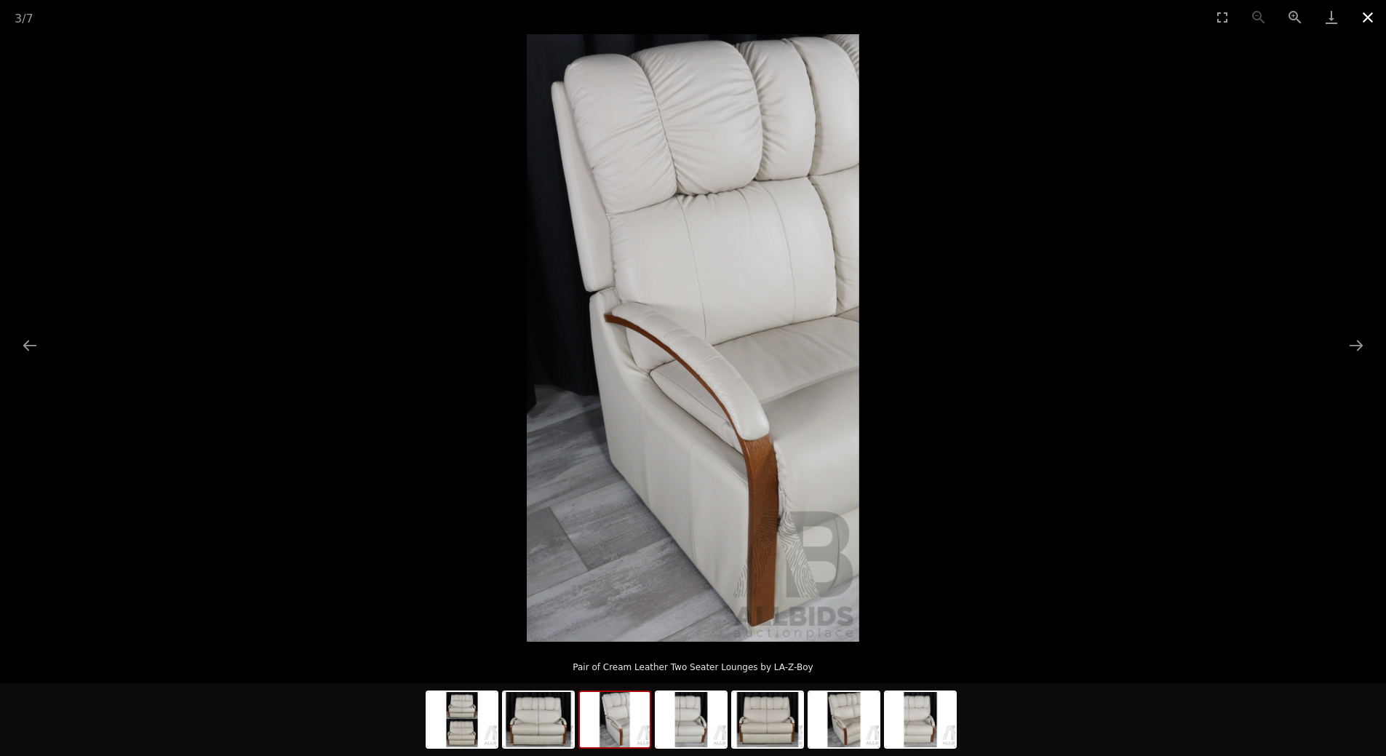
click at [1364, 19] on button "Close gallery" at bounding box center [1367, 17] width 36 height 34
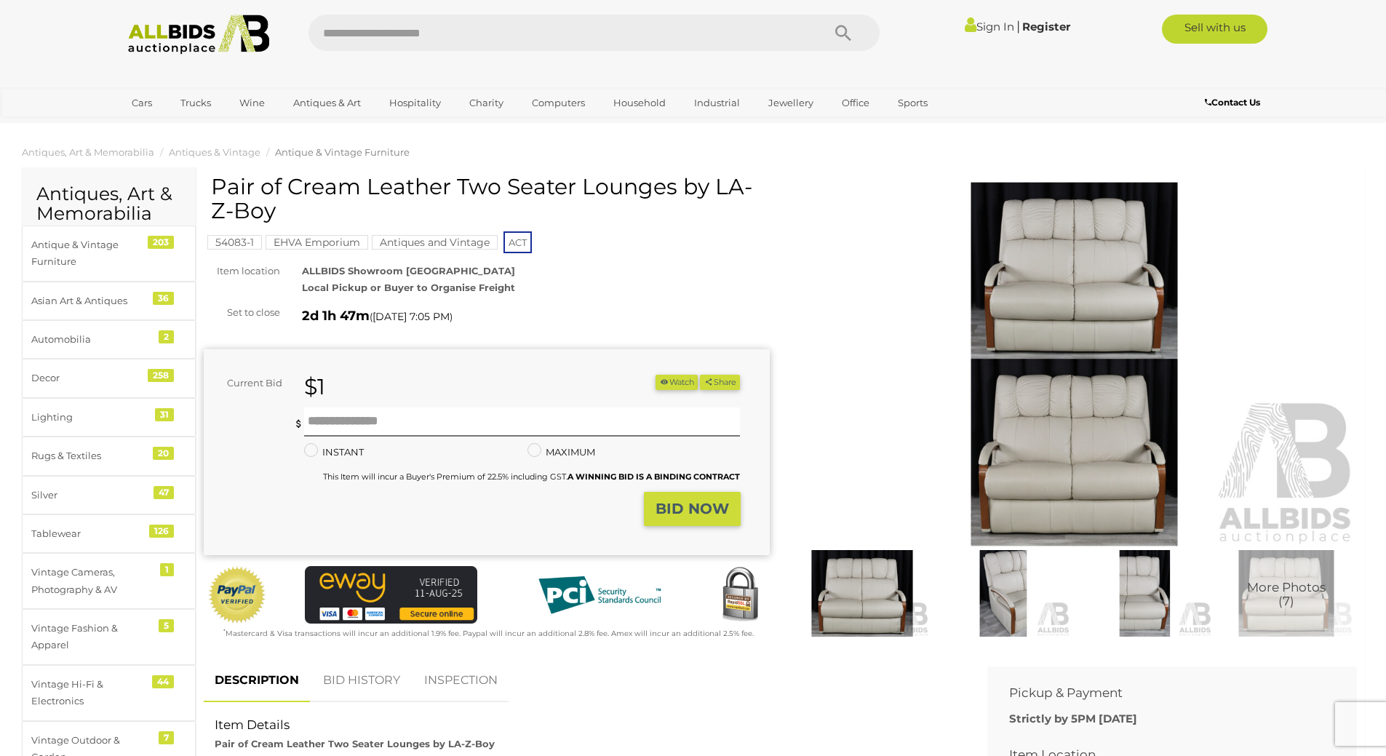
scroll to position [291, 0]
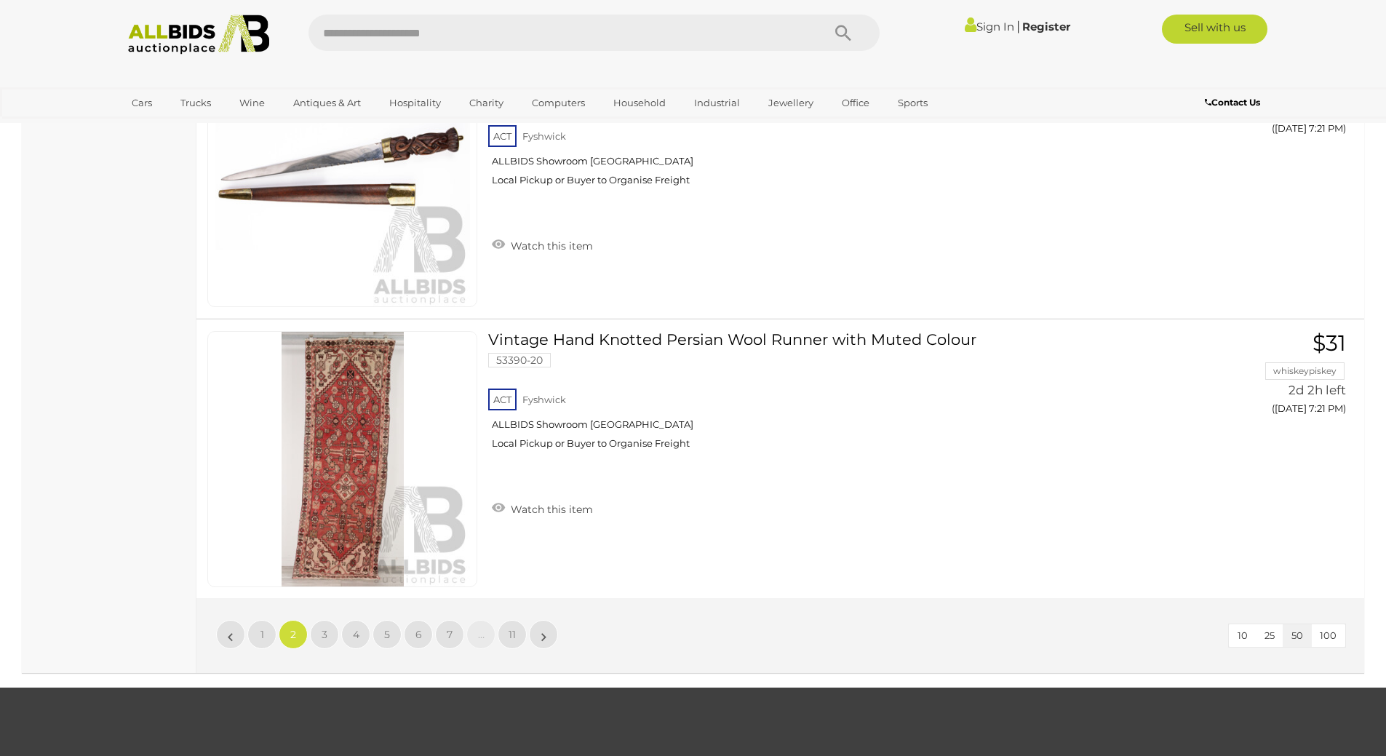
scroll to position [13997, 0]
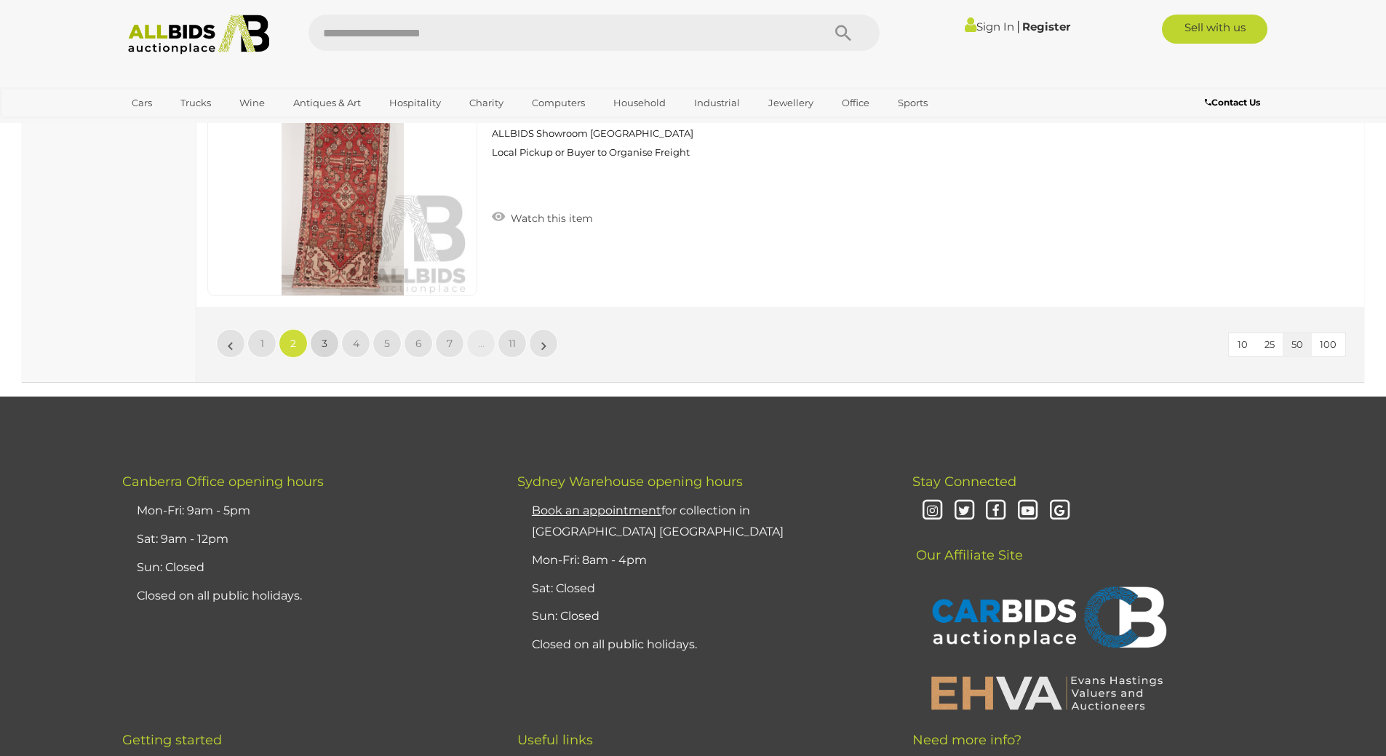
click at [322, 346] on span "3" at bounding box center [325, 343] width 6 height 13
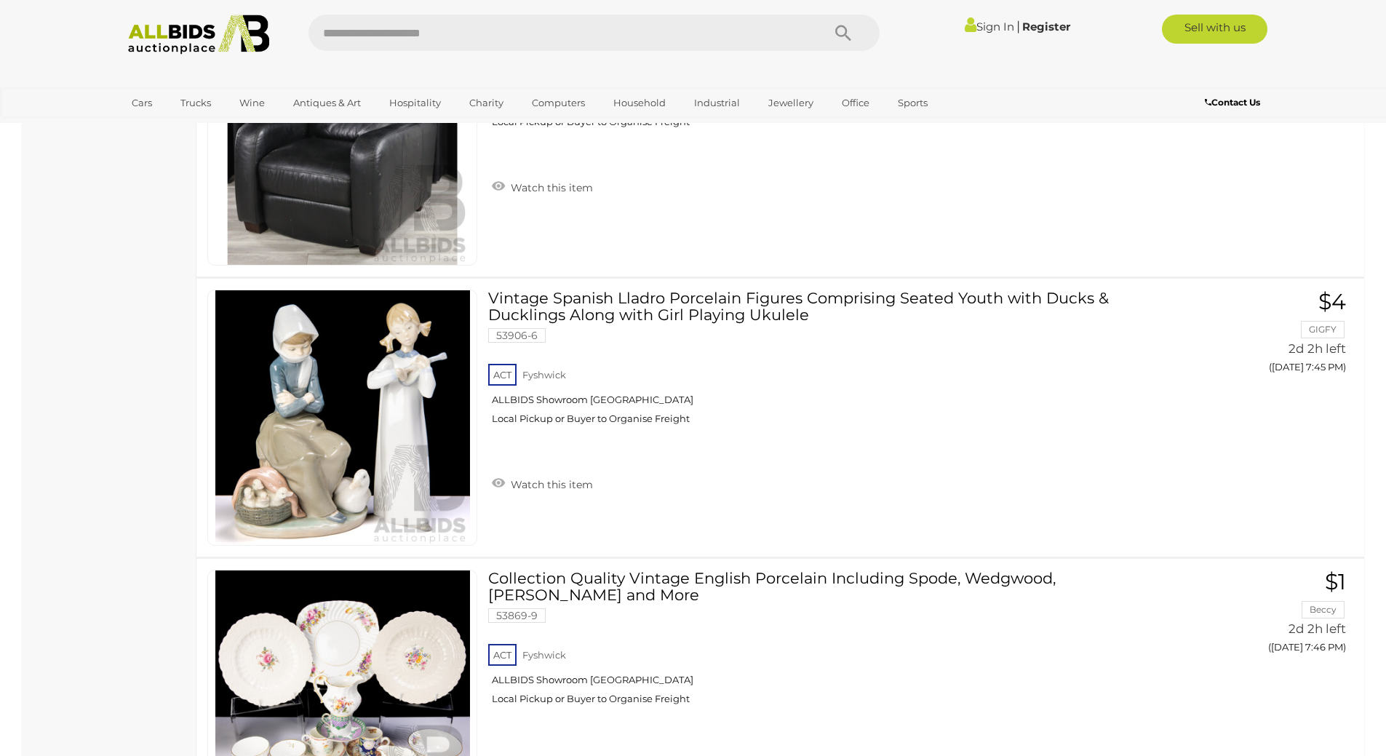
scroll to position [13904, 0]
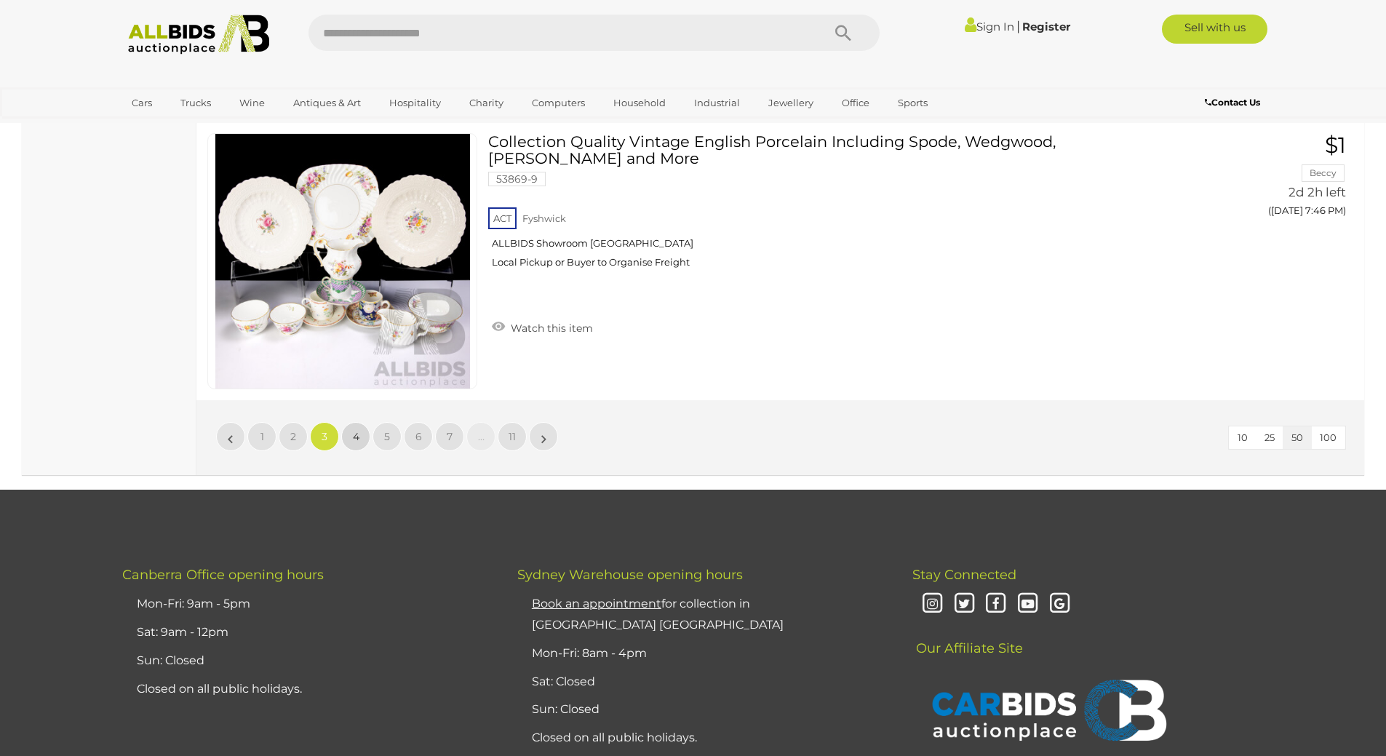
click at [352, 435] on link "4" at bounding box center [355, 436] width 29 height 29
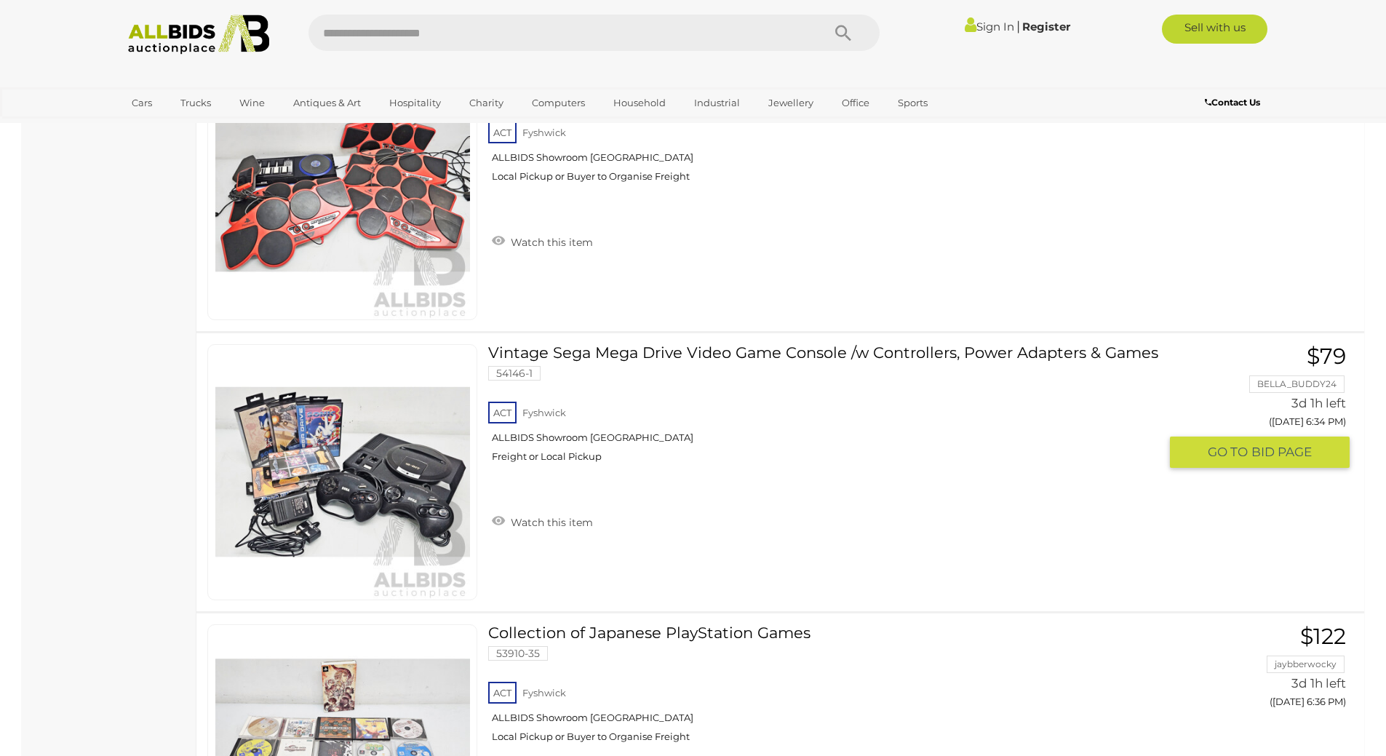
scroll to position [5757, 0]
